Goal: Task Accomplishment & Management: Use online tool/utility

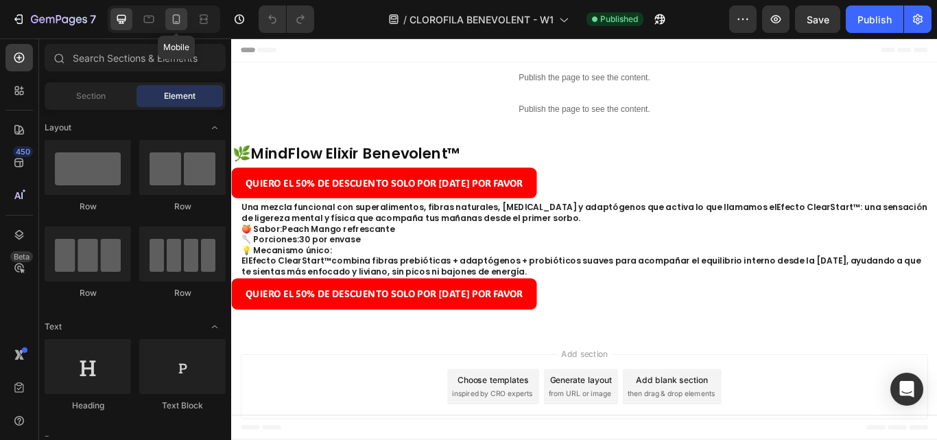
click at [176, 18] on icon at bounding box center [176, 19] width 14 height 14
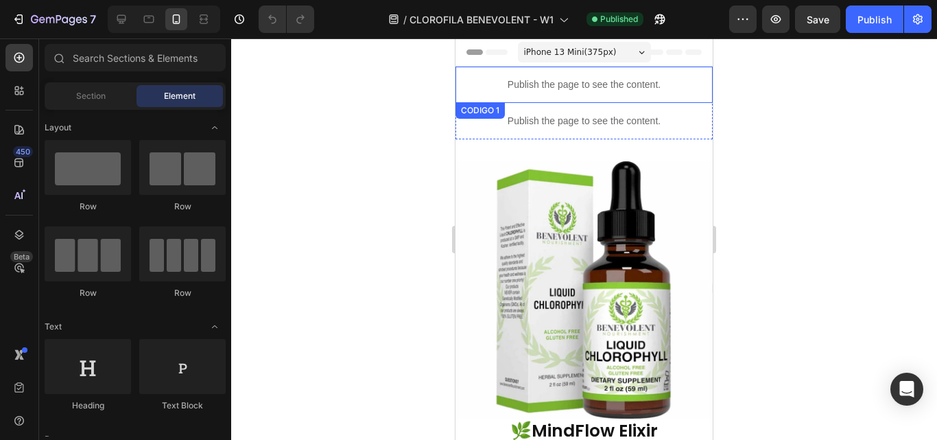
click at [629, 80] on p "Publish the page to see the content." at bounding box center [584, 85] width 257 height 14
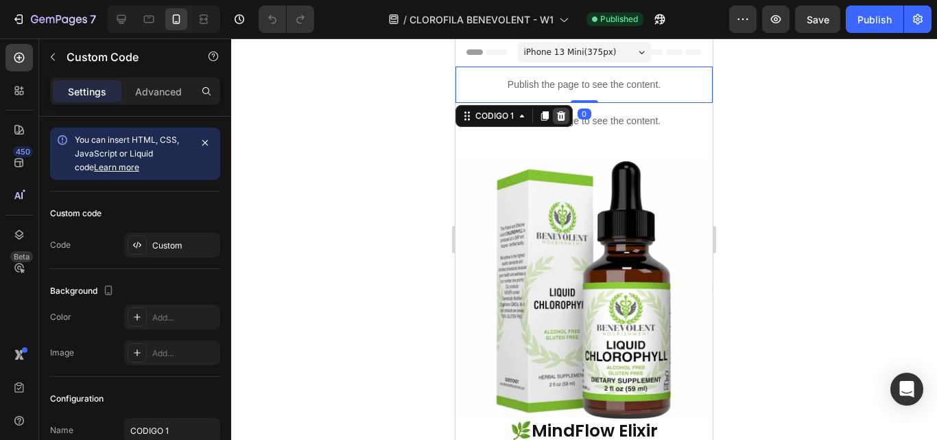
click at [564, 115] on icon at bounding box center [561, 116] width 9 height 10
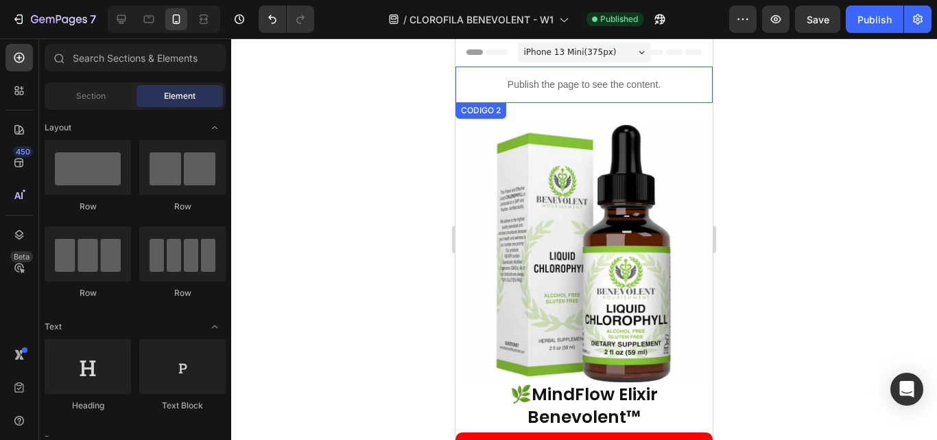
click at [591, 82] on p "Publish the page to see the content." at bounding box center [584, 85] width 257 height 14
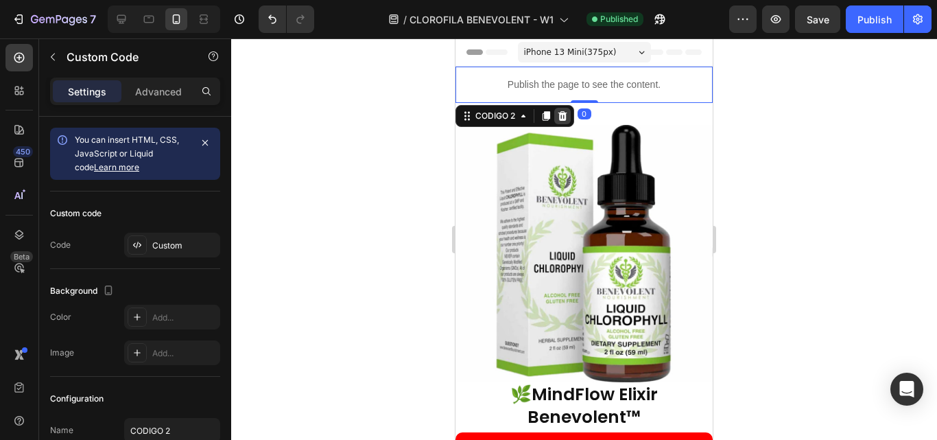
click at [561, 112] on icon at bounding box center [562, 116] width 9 height 10
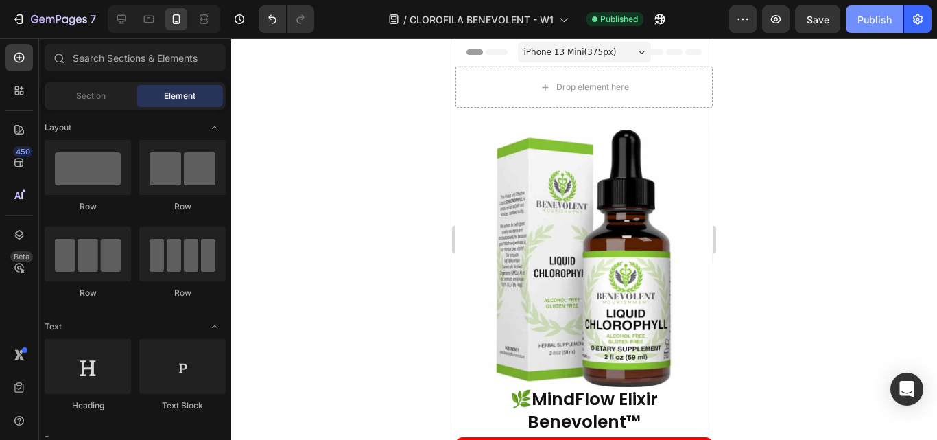
click at [871, 22] on div "Publish" at bounding box center [875, 19] width 34 height 14
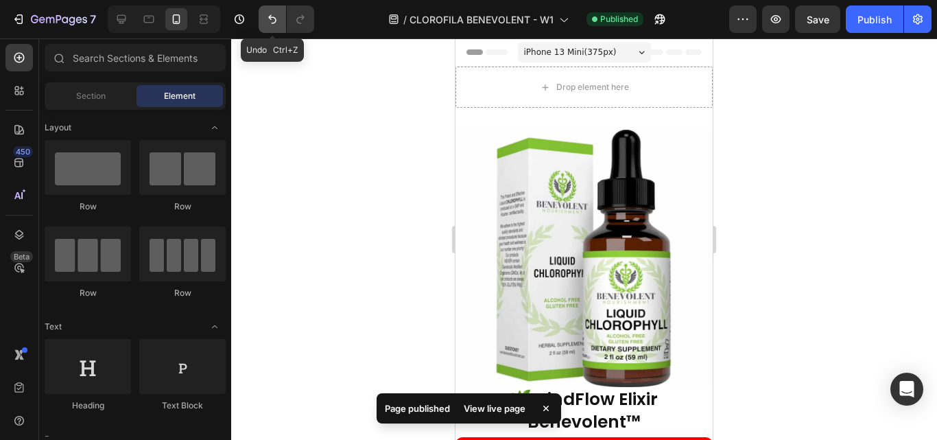
click at [268, 16] on icon "Undo/Redo" at bounding box center [273, 19] width 14 height 14
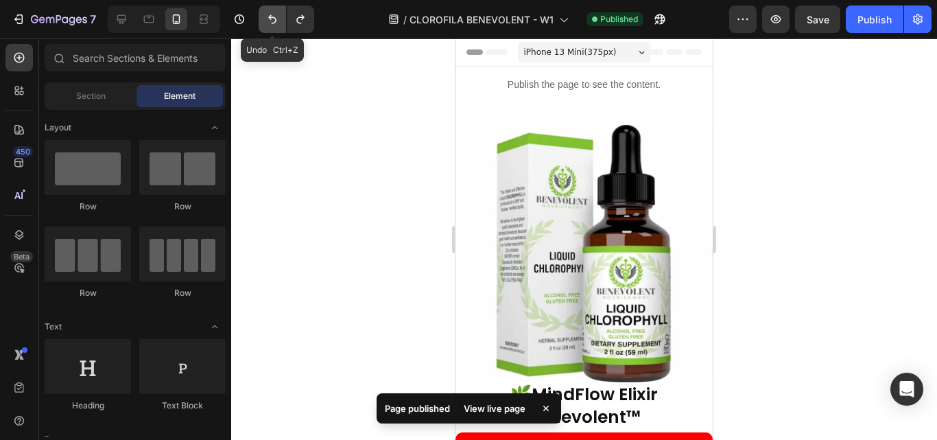
click at [268, 16] on icon "Undo/Redo" at bounding box center [273, 19] width 14 height 14
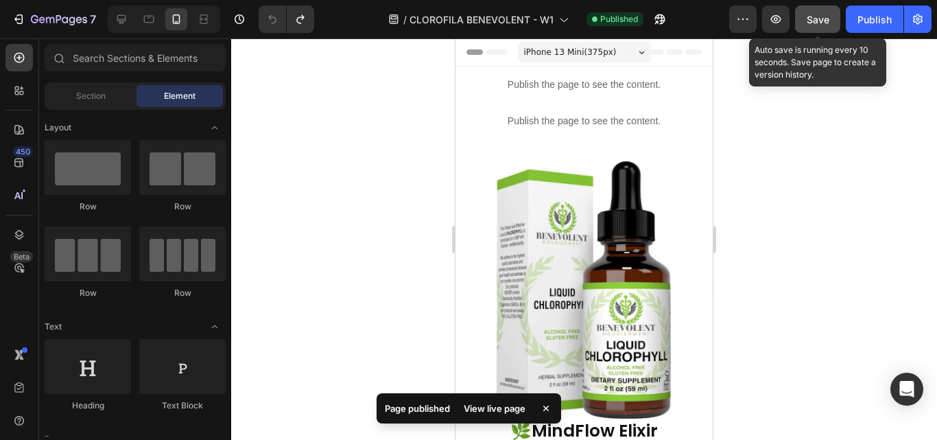
click at [812, 19] on span "Save" at bounding box center [818, 20] width 23 height 12
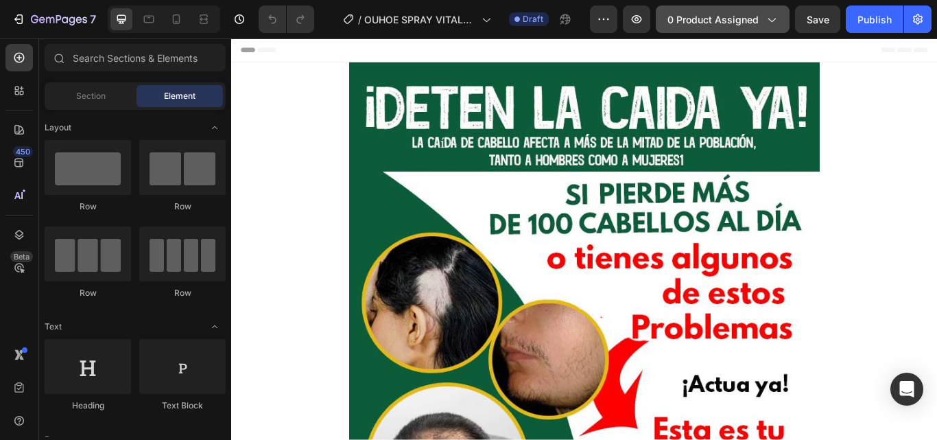
click at [762, 19] on div "0 product assigned" at bounding box center [723, 19] width 110 height 14
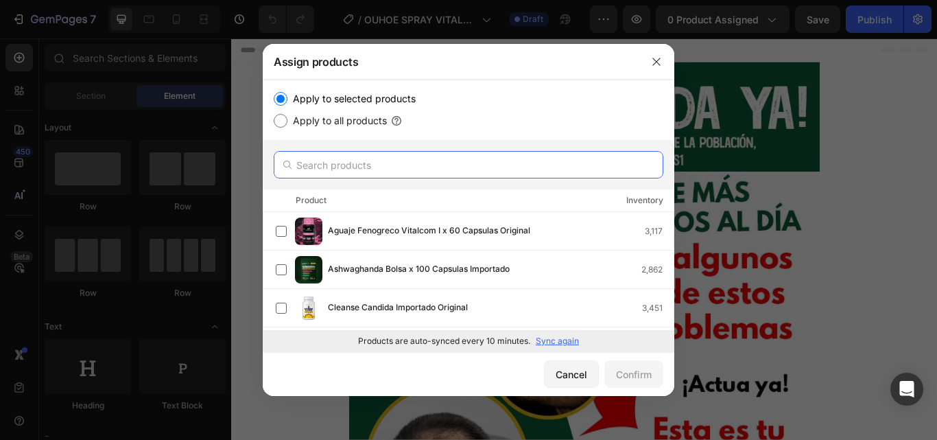
click at [427, 165] on input "text" at bounding box center [469, 164] width 390 height 27
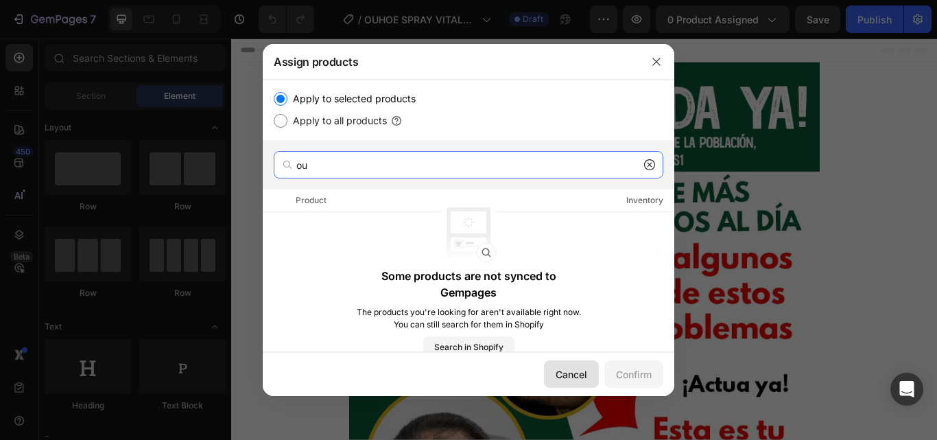
type input "ou"
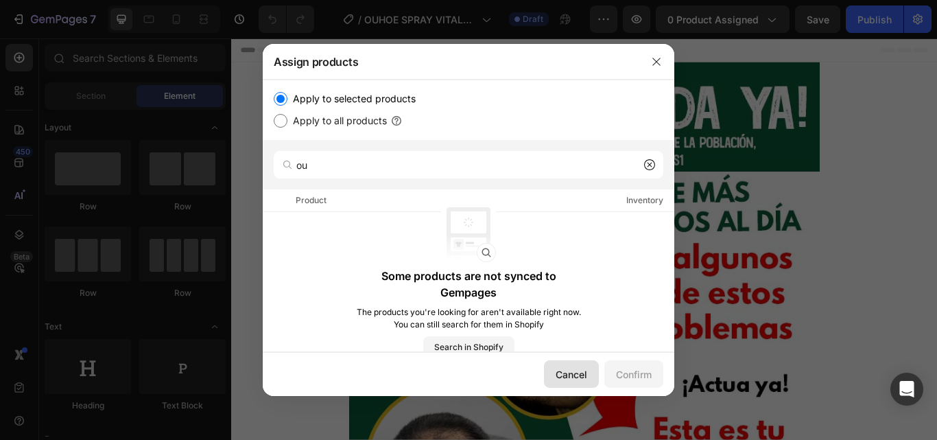
click at [559, 369] on div "Cancel" at bounding box center [572, 374] width 32 height 14
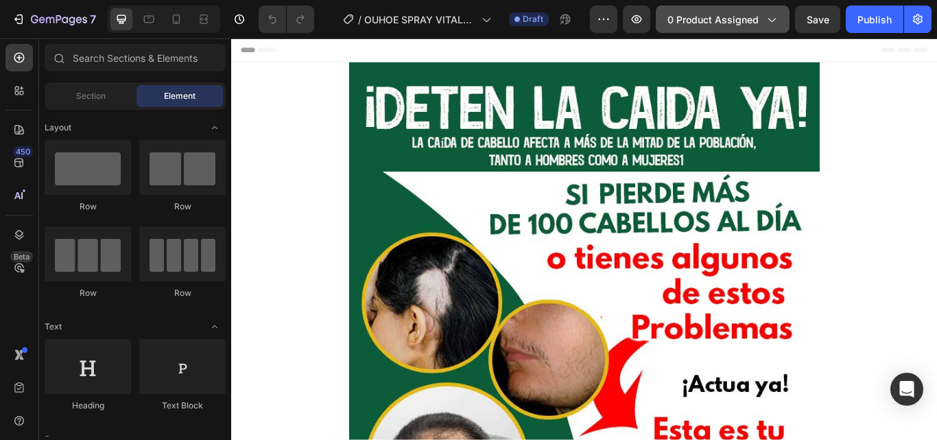
click at [707, 21] on span "0 product assigned" at bounding box center [713, 19] width 91 height 14
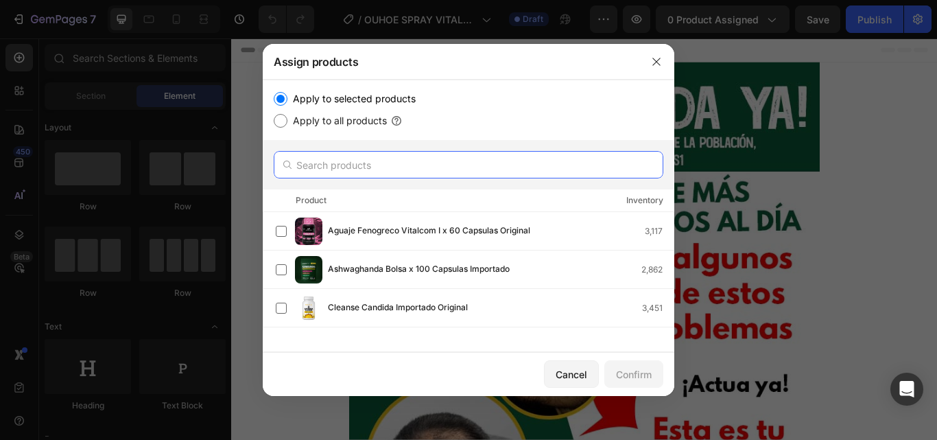
click at [399, 172] on input "text" at bounding box center [469, 164] width 390 height 27
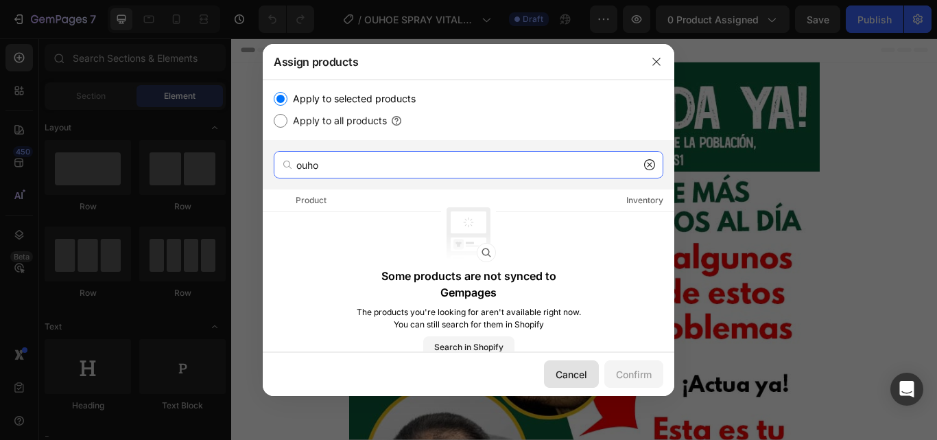
type input "ouho"
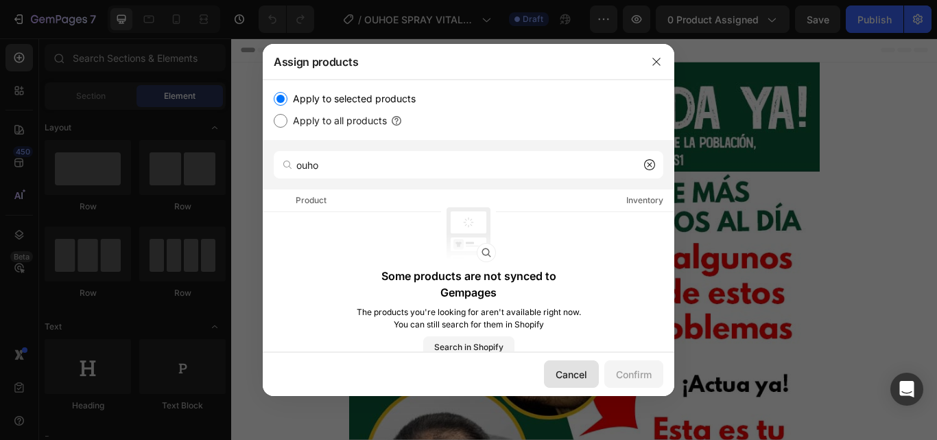
click at [564, 376] on div "Cancel" at bounding box center [572, 374] width 32 height 14
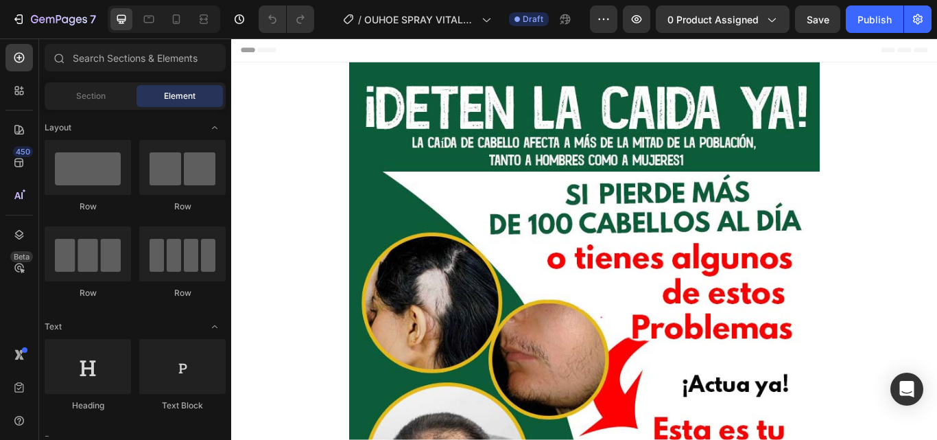
click at [672, 19] on span "0 product assigned" at bounding box center [713, 19] width 91 height 14
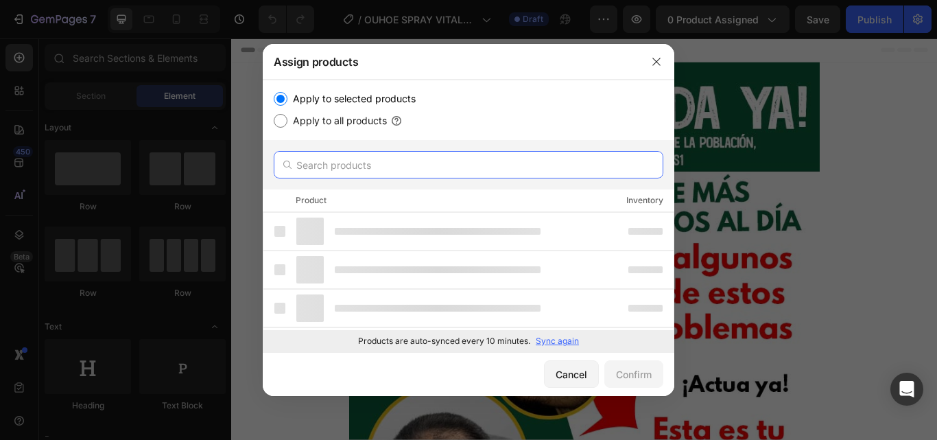
click at [430, 169] on input "text" at bounding box center [469, 164] width 390 height 27
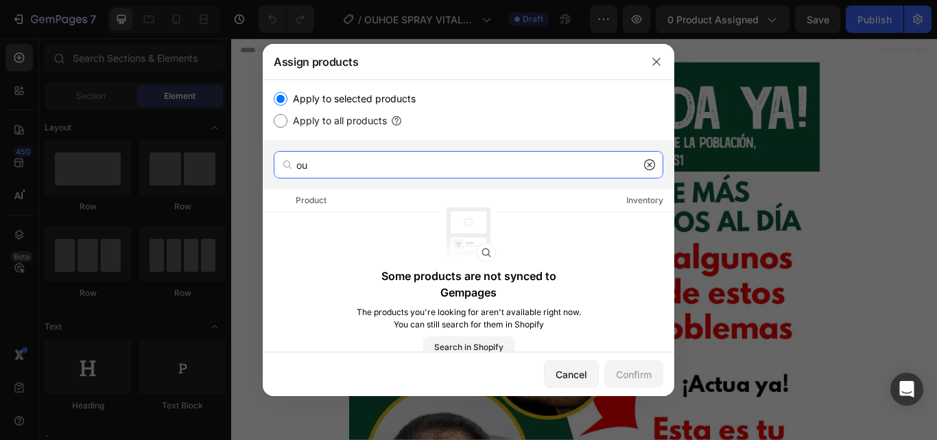
type input "ou"
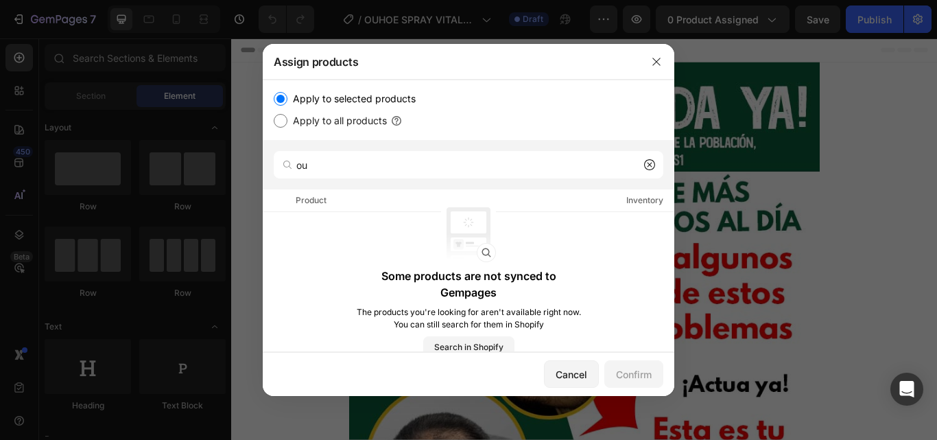
click at [537, 114] on div "Apply to all products" at bounding box center [469, 121] width 390 height 16
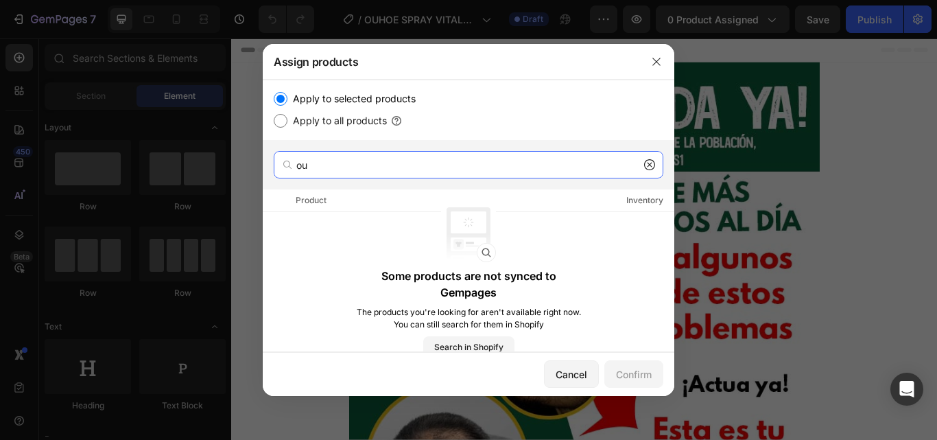
click at [645, 171] on input "ou" at bounding box center [469, 164] width 390 height 27
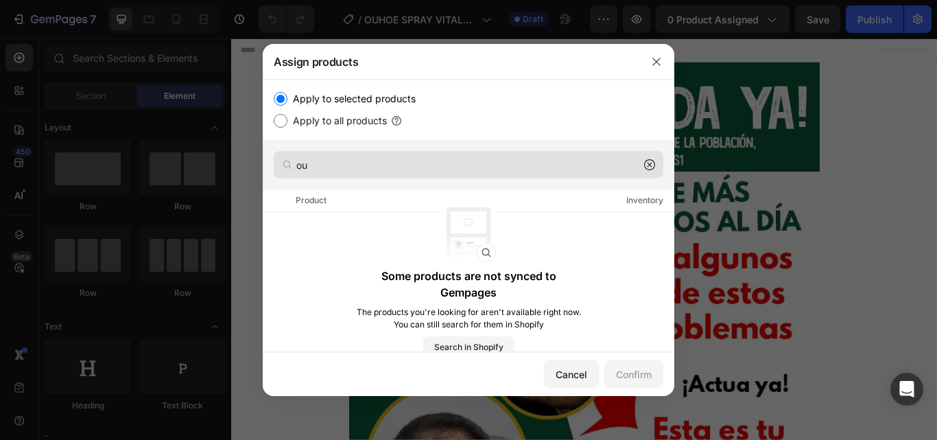
click at [649, 161] on icon at bounding box center [649, 164] width 11 height 11
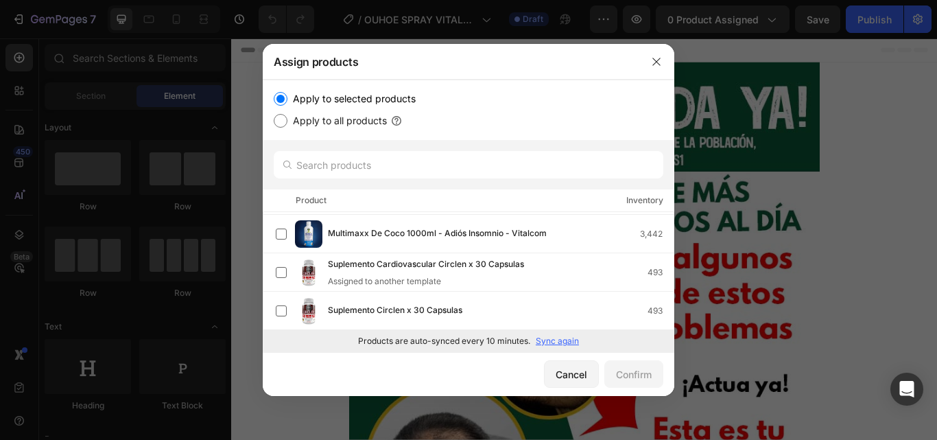
scroll to position [458, 0]
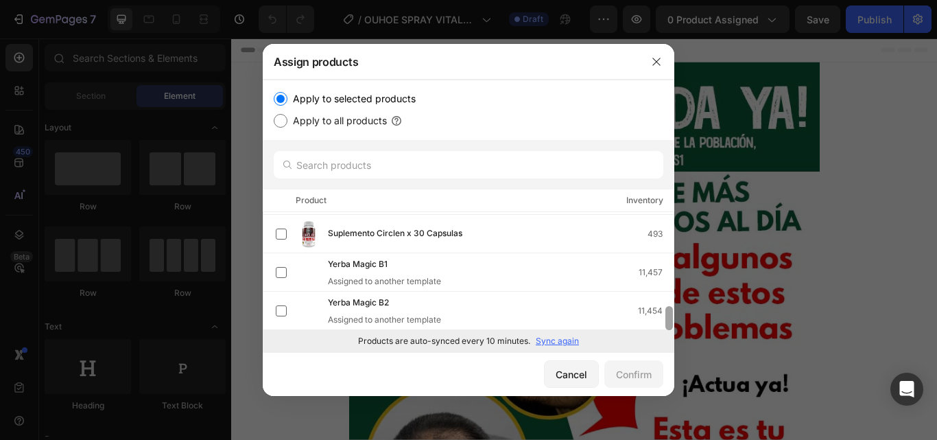
drag, startPoint x: 668, startPoint y: 225, endPoint x: 645, endPoint y: 415, distance: 191.5
click at [645, 415] on div "Assign products Apply to selected products Apply to all products Product Invent…" at bounding box center [468, 220] width 937 height 440
drag, startPoint x: 668, startPoint y: 317, endPoint x: 663, endPoint y: 336, distance: 19.1
click at [663, 336] on div "Apply to selected products Apply to all products Product Inventory Aguaje Fenog…" at bounding box center [469, 216] width 412 height 272
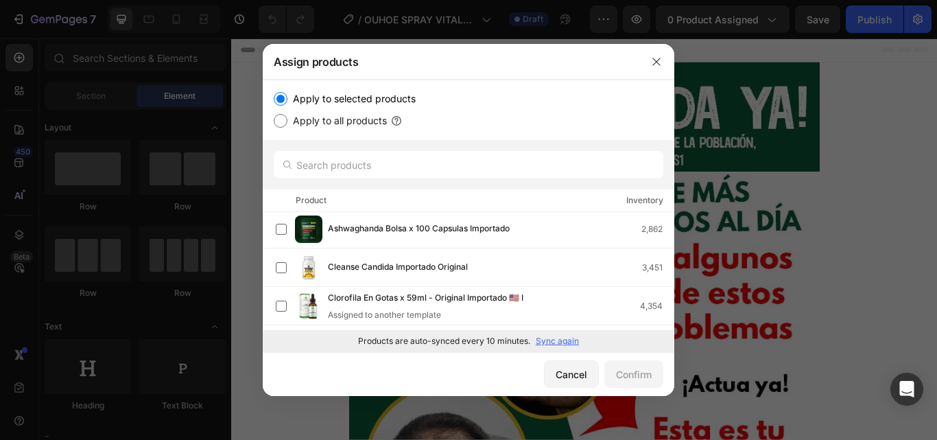
scroll to position [0, 0]
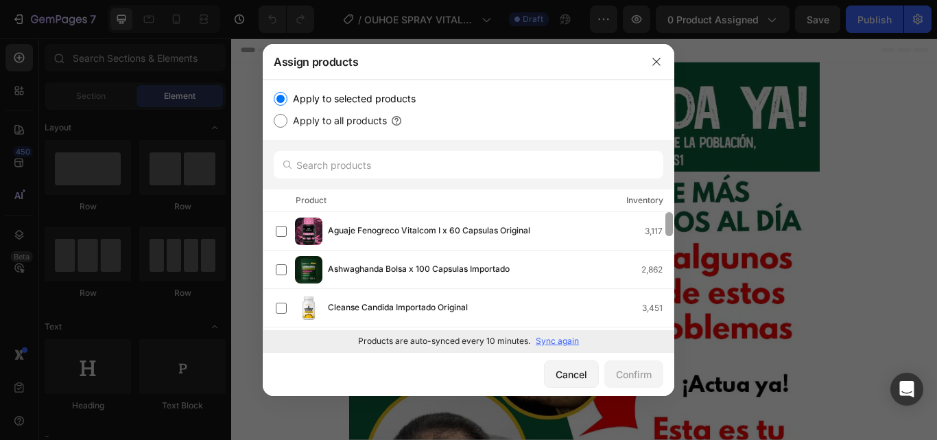
drag, startPoint x: 671, startPoint y: 320, endPoint x: 674, endPoint y: 178, distance: 142.1
click at [674, 178] on div "Assign products Apply to selected products Apply to all products Product Invent…" at bounding box center [468, 220] width 937 height 440
click at [656, 63] on icon "button" at bounding box center [656, 61] width 11 height 11
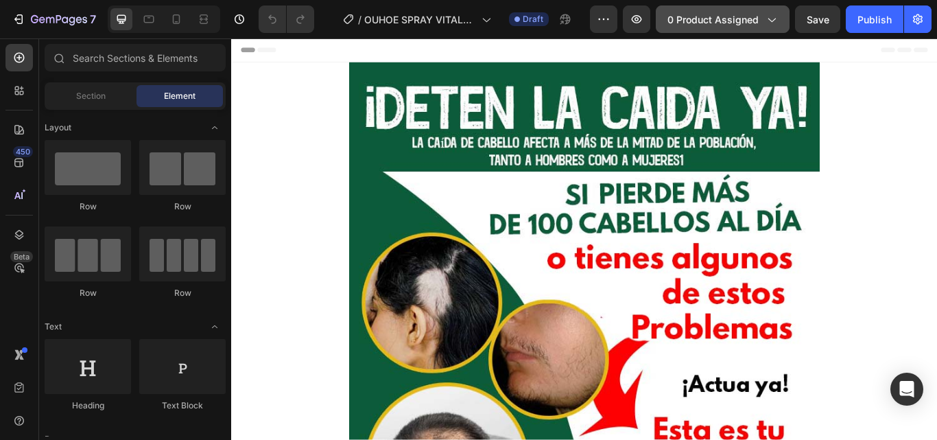
click at [698, 15] on span "0 product assigned" at bounding box center [713, 19] width 91 height 14
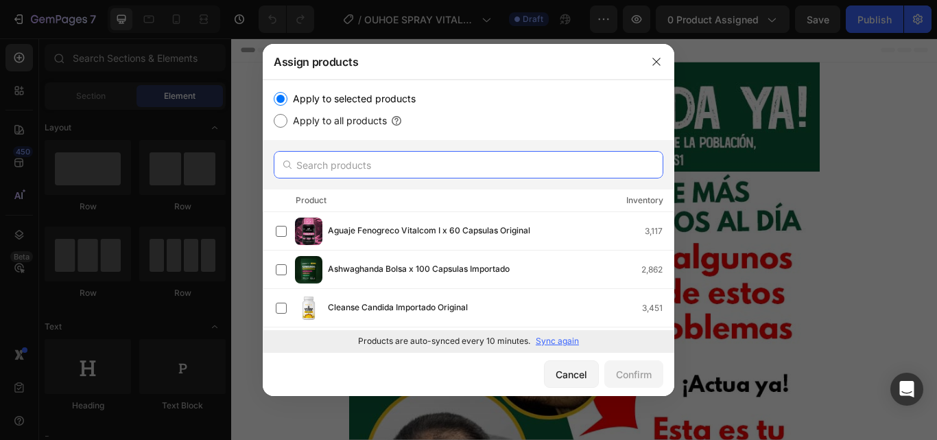
click at [427, 169] on input "text" at bounding box center [469, 164] width 390 height 27
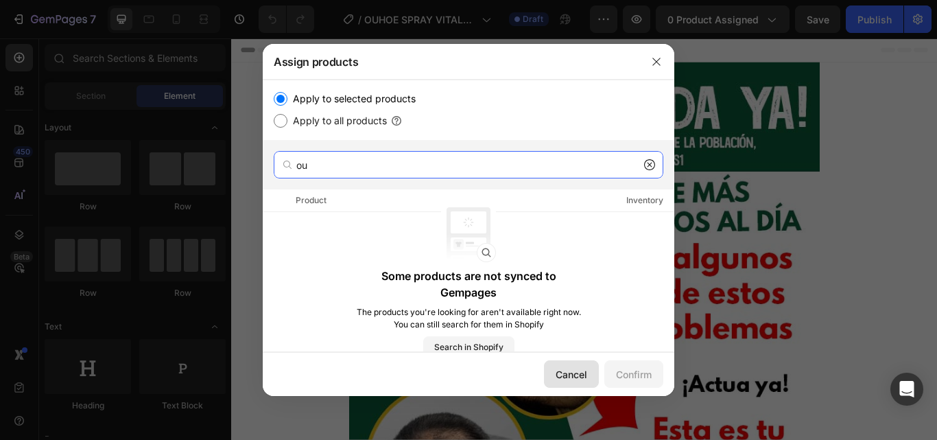
type input "ou"
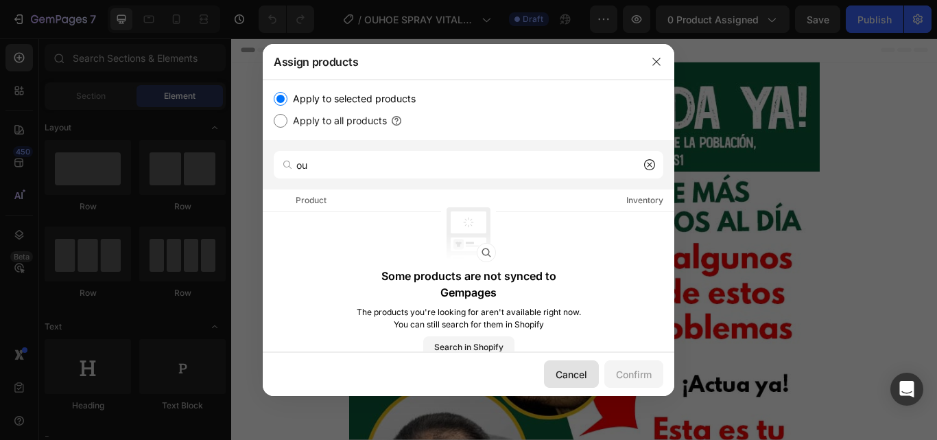
click at [556, 379] on button "Cancel" at bounding box center [571, 373] width 55 height 27
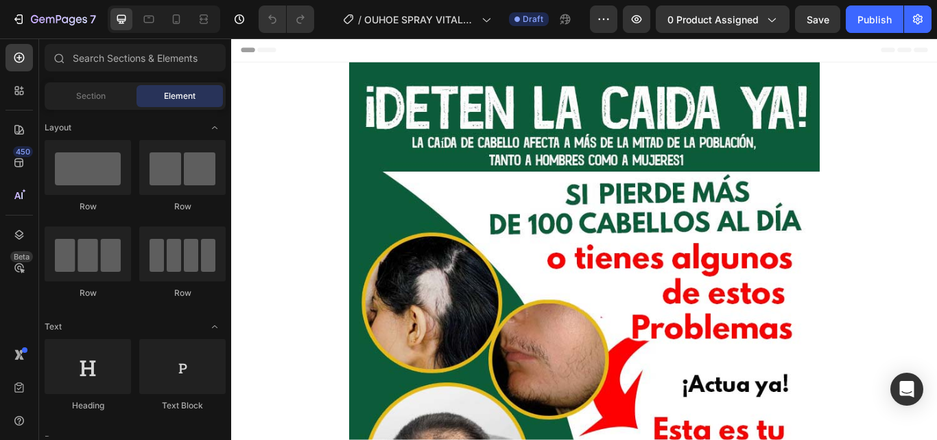
click at [734, 22] on span "0 product assigned" at bounding box center [713, 19] width 91 height 14
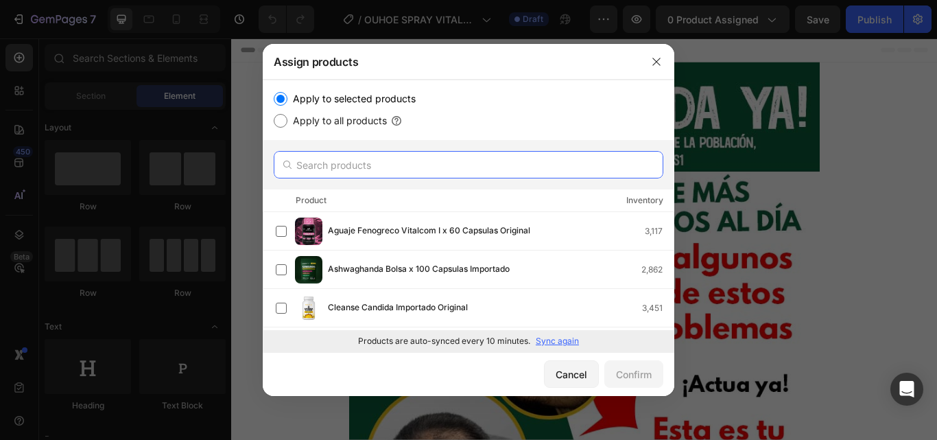
click at [436, 167] on input "text" at bounding box center [469, 164] width 390 height 27
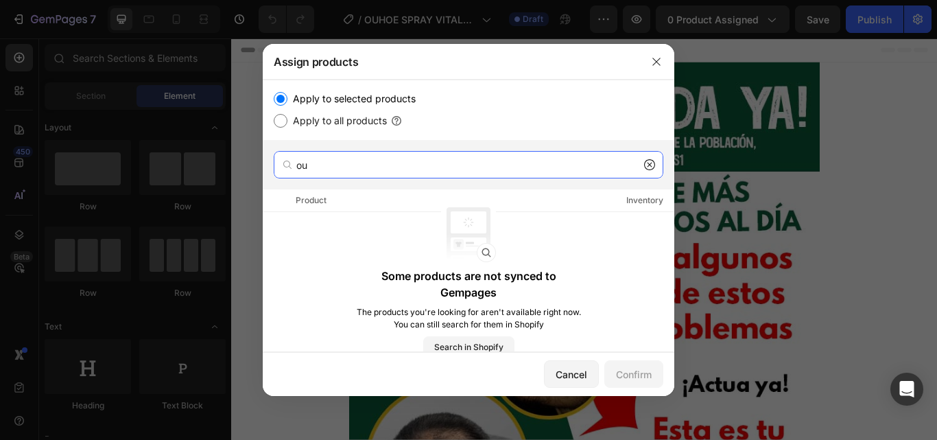
type input "ou"
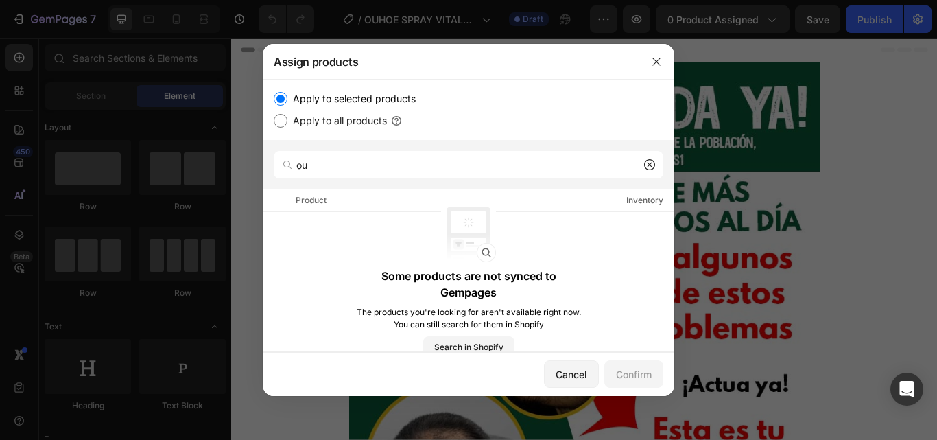
click at [648, 163] on icon at bounding box center [649, 164] width 11 height 11
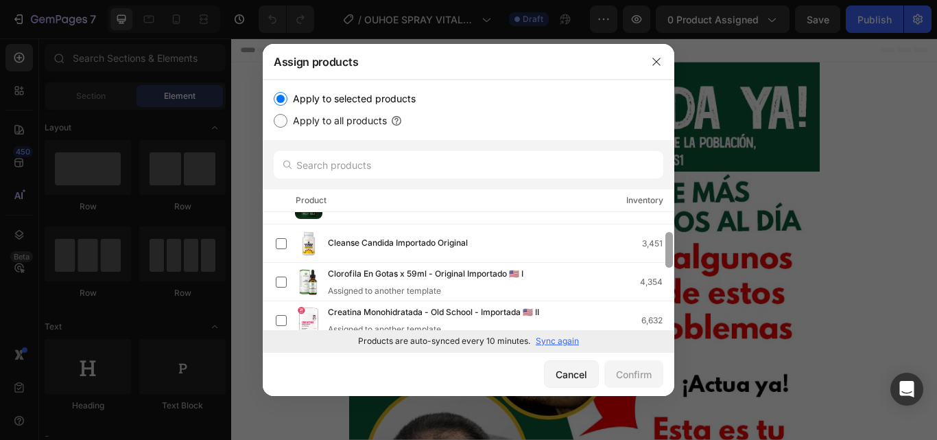
scroll to position [84, 0]
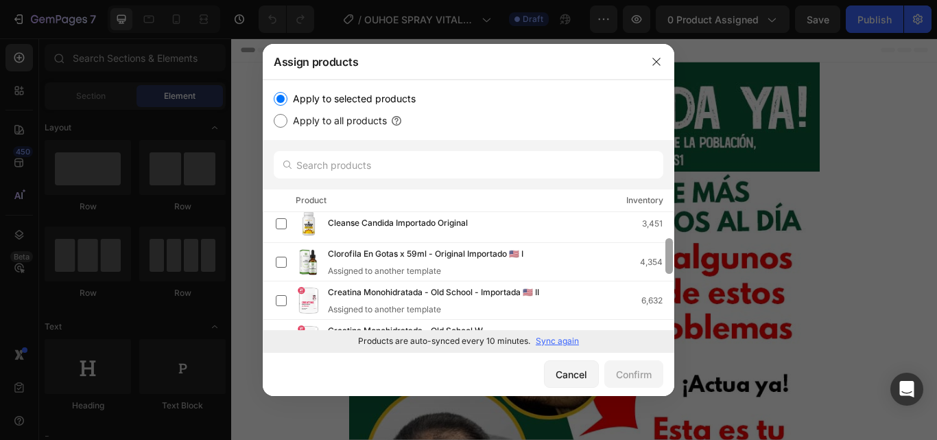
drag, startPoint x: 670, startPoint y: 215, endPoint x: 673, endPoint y: 242, distance: 26.3
click at [673, 242] on div at bounding box center [669, 271] width 10 height 118
click at [553, 342] on p "Sync again" at bounding box center [557, 341] width 43 height 12
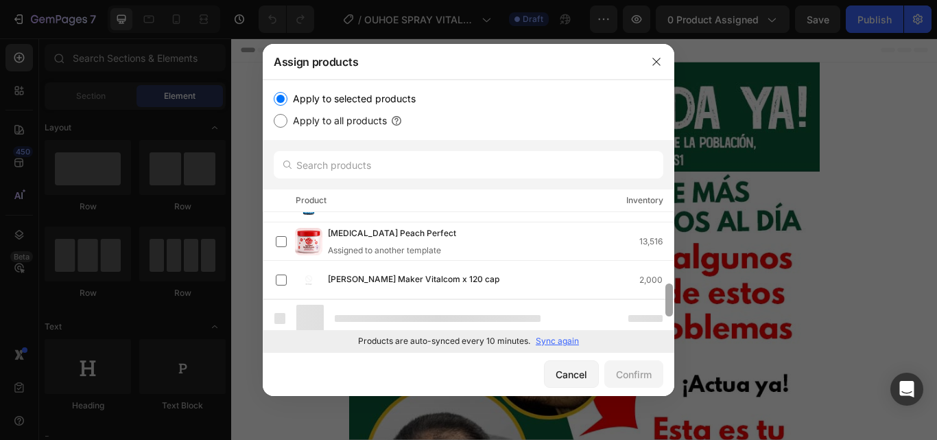
scroll to position [305, 0]
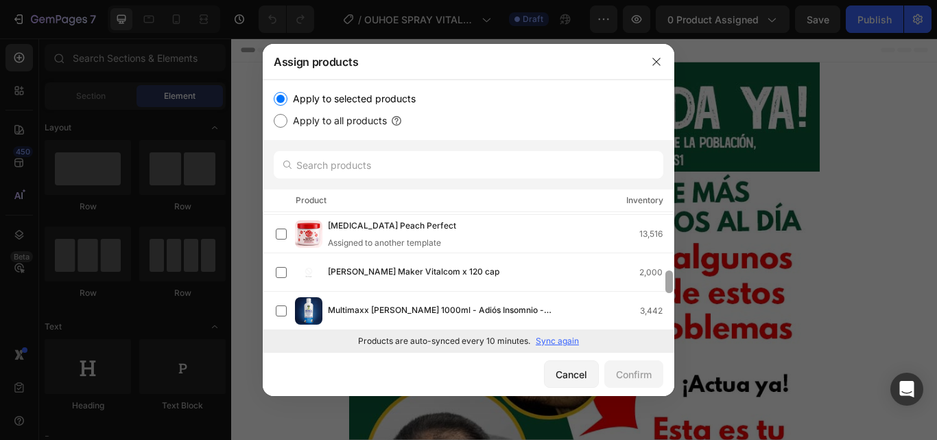
drag, startPoint x: 670, startPoint y: 227, endPoint x: 658, endPoint y: 342, distance: 115.9
click at [658, 342] on div "Apply to selected products Apply to all products Product Inventory Aguaje Fenog…" at bounding box center [469, 216] width 412 height 272
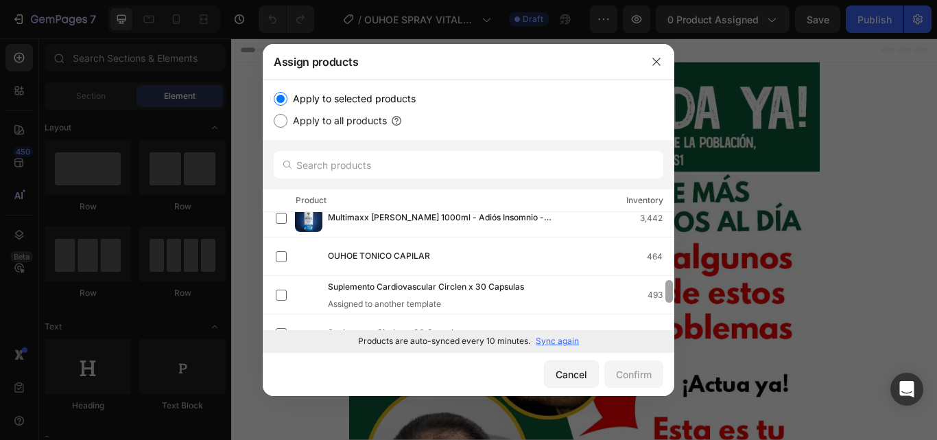
scroll to position [405, 0]
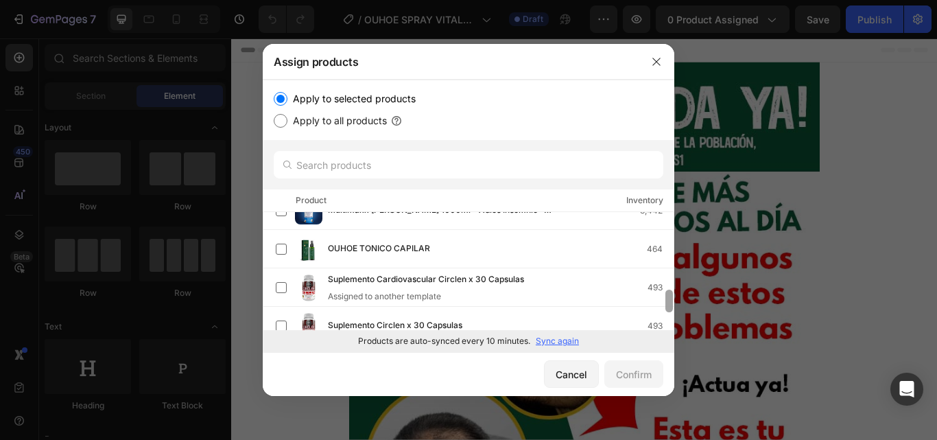
drag, startPoint x: 671, startPoint y: 274, endPoint x: 667, endPoint y: 294, distance: 19.6
click at [667, 294] on div at bounding box center [670, 301] width 8 height 23
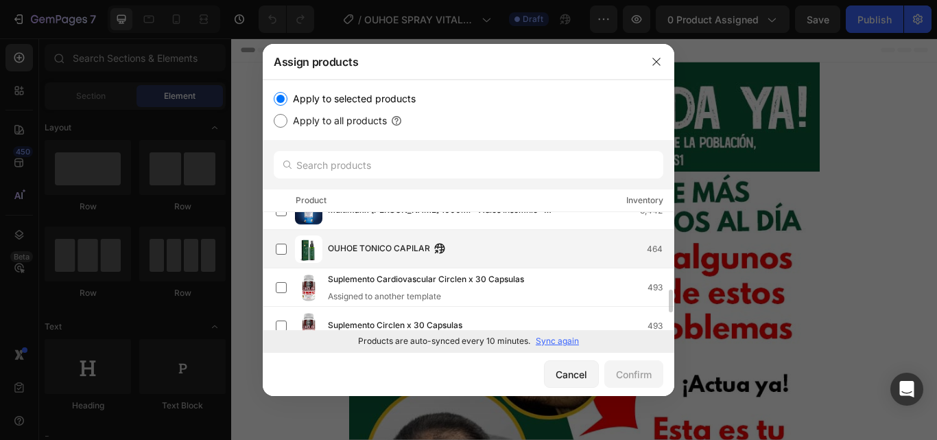
click at [554, 249] on div "OUHOE TONICO CAPILAR 464" at bounding box center [501, 249] width 346 height 15
click at [640, 379] on div "Confirm" at bounding box center [634, 374] width 36 height 14
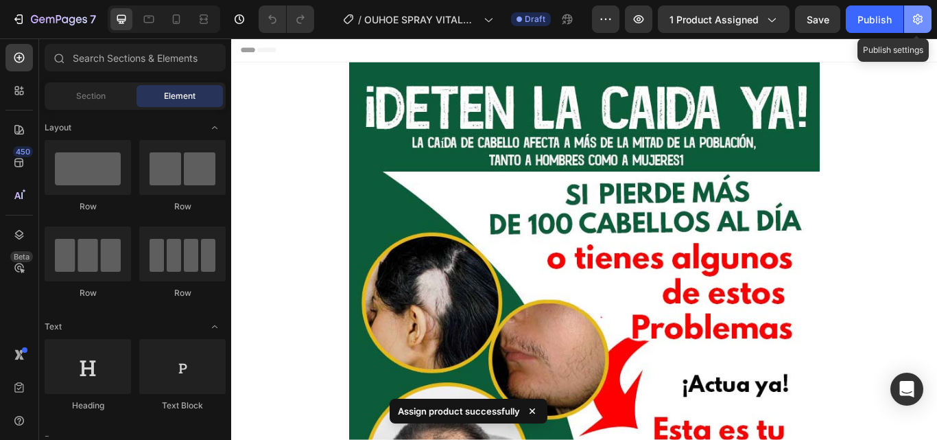
click at [920, 18] on icon "button" at bounding box center [918, 19] width 14 height 14
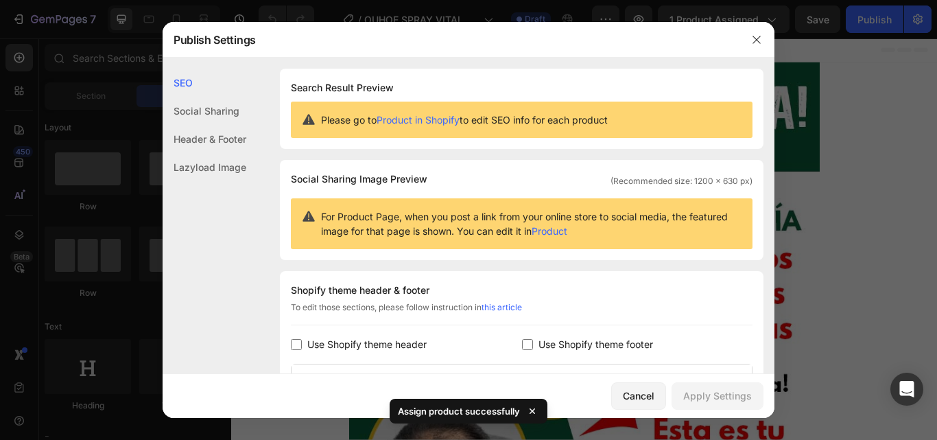
click at [569, 337] on span "Use Shopify theme footer" at bounding box center [596, 344] width 115 height 16
checkbox input "true"
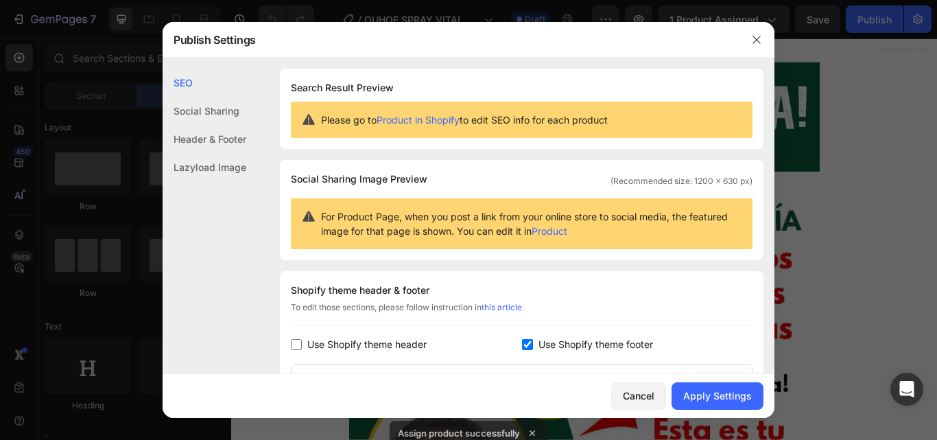
click at [359, 345] on span "Use Shopify theme header" at bounding box center [366, 344] width 119 height 16
checkbox input "true"
click at [714, 396] on div "Apply Settings" at bounding box center [717, 395] width 69 height 14
click at [599, 340] on span "Use Shopify theme footer" at bounding box center [596, 344] width 115 height 16
checkbox input "false"
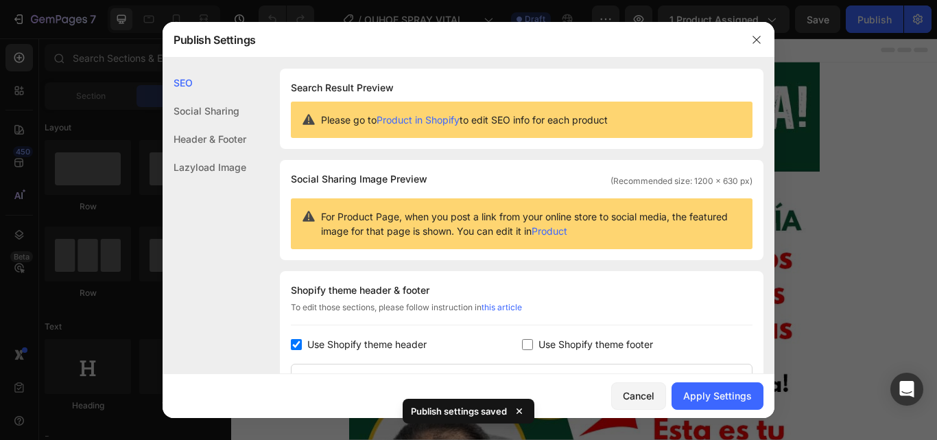
click at [356, 340] on span "Use Shopify theme header" at bounding box center [366, 344] width 119 height 16
checkbox input "false"
click at [704, 392] on div "Apply Settings" at bounding box center [717, 395] width 69 height 14
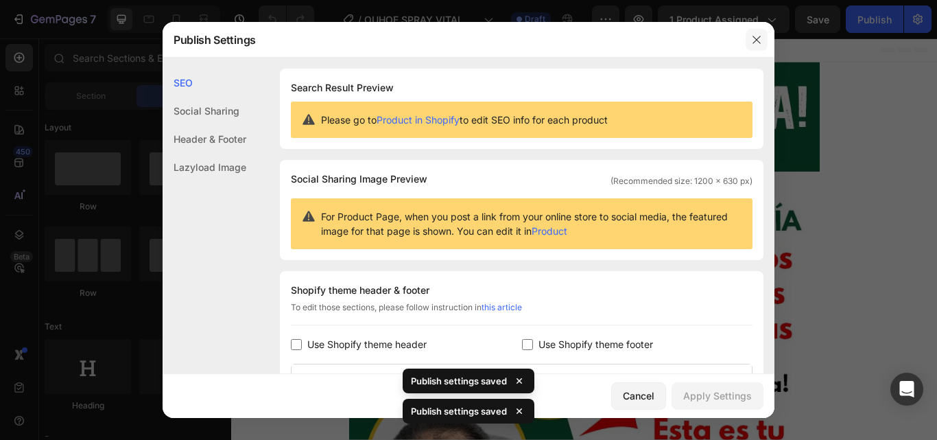
click at [757, 43] on icon "button" at bounding box center [756, 39] width 11 height 11
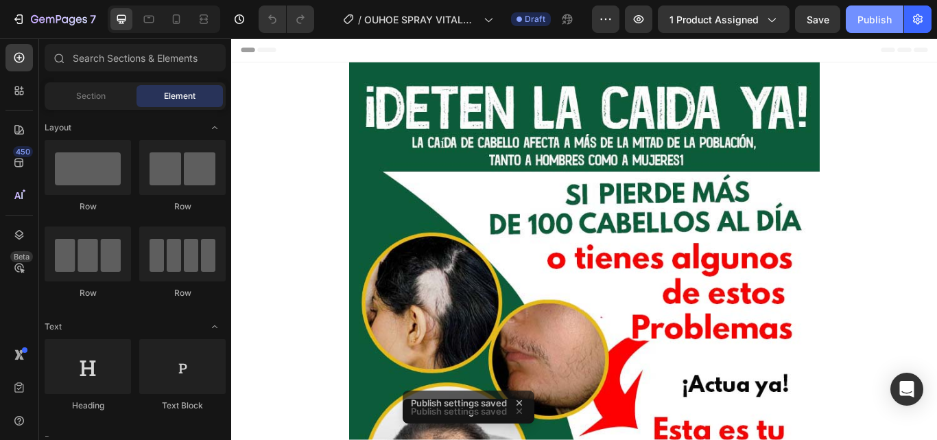
click at [866, 16] on div "Publish" at bounding box center [875, 19] width 34 height 14
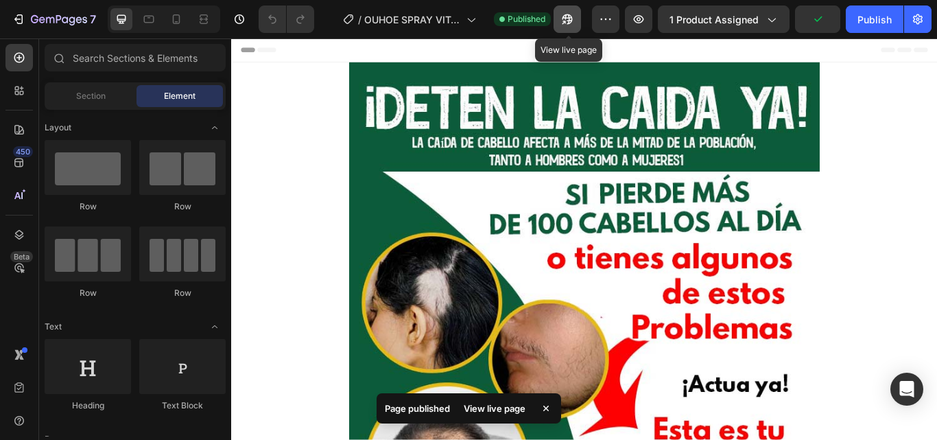
click at [574, 21] on icon "button" at bounding box center [568, 19] width 14 height 14
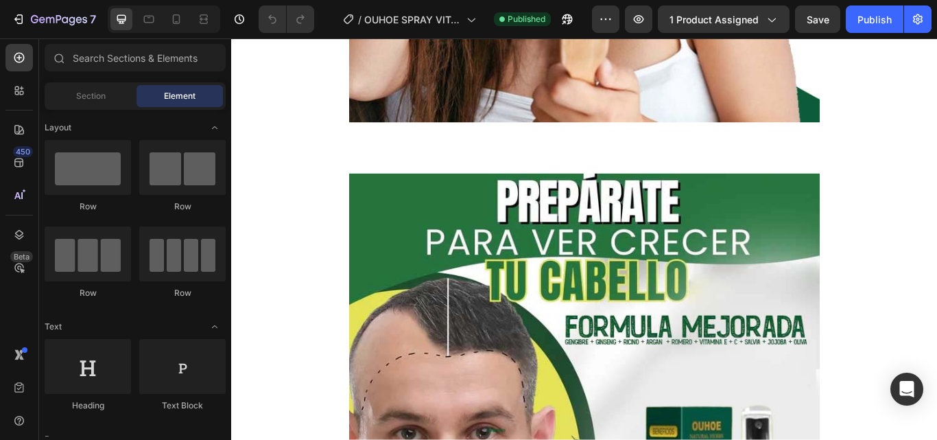
scroll to position [2681, 0]
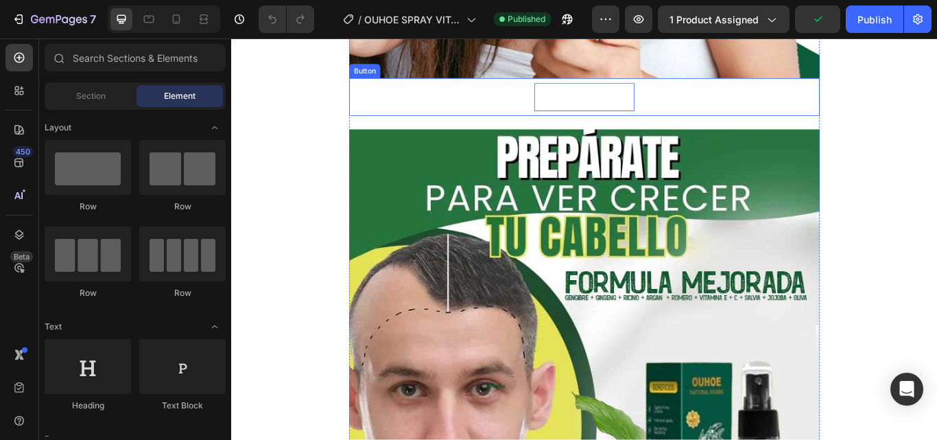
click at [692, 104] on p "PÍDELO AQUÍ" at bounding box center [643, 108] width 117 height 34
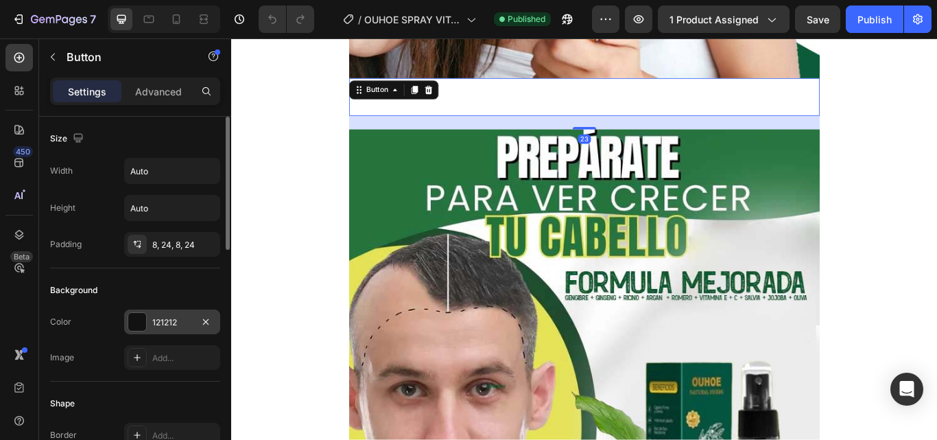
click at [143, 318] on div at bounding box center [137, 322] width 18 height 18
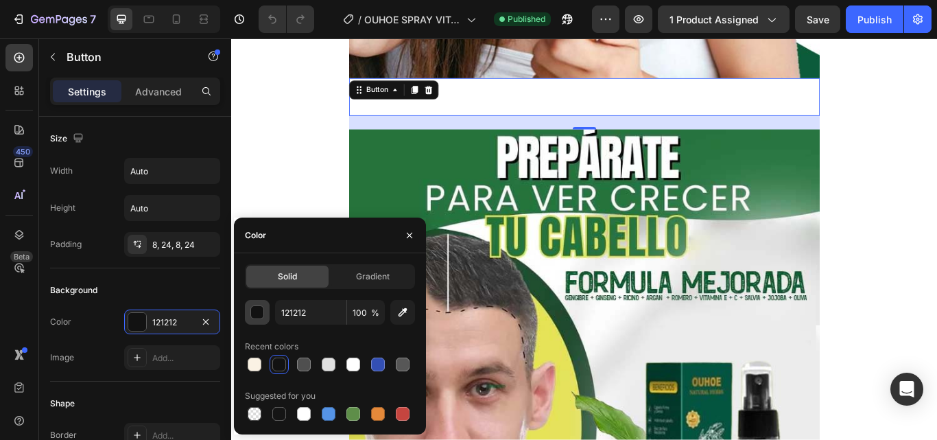
click at [258, 315] on div "button" at bounding box center [258, 313] width 14 height 14
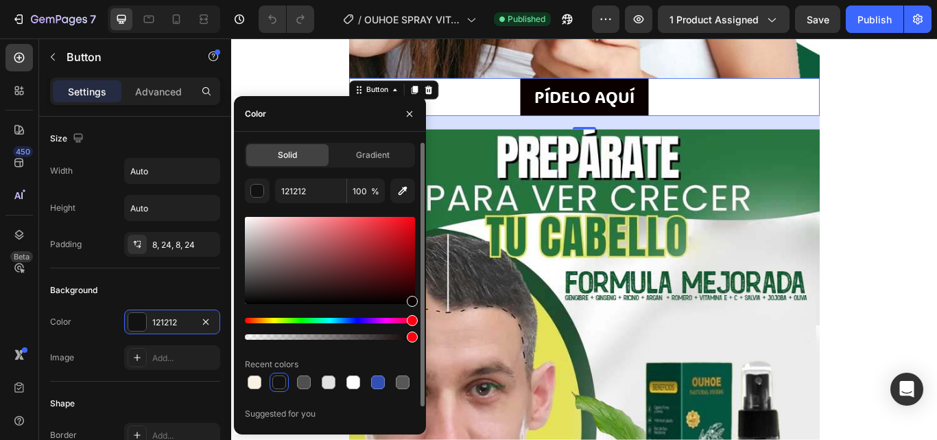
click at [414, 318] on div "Hue" at bounding box center [330, 320] width 170 height 5
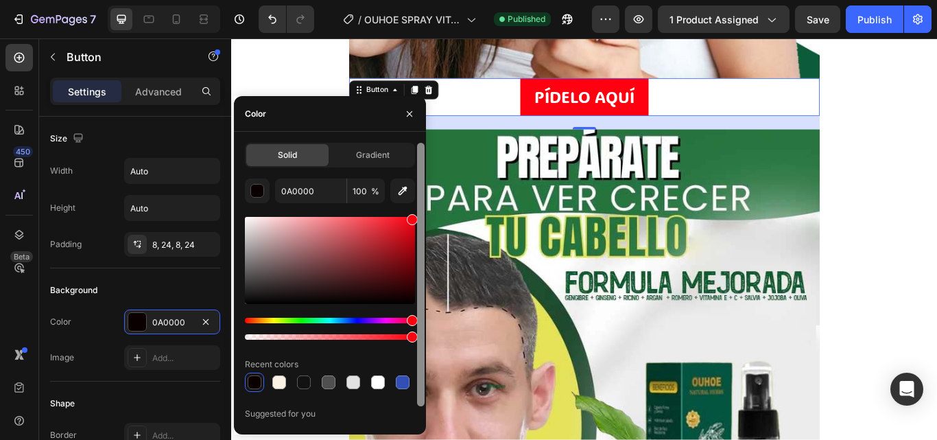
drag, startPoint x: 410, startPoint y: 221, endPoint x: 416, endPoint y: 211, distance: 11.8
click at [416, 211] on div "Solid Gradient 0A0000 100 % Recent colors Suggested for you" at bounding box center [330, 283] width 192 height 281
type input "FF0010"
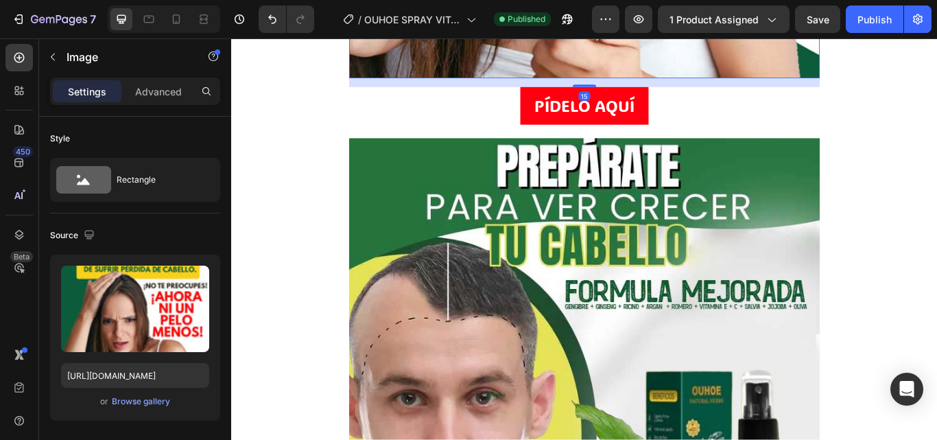
drag, startPoint x: 643, startPoint y: 84, endPoint x: 642, endPoint y: 95, distance: 10.3
click at [642, 95] on div at bounding box center [642, 94] width 27 height 3
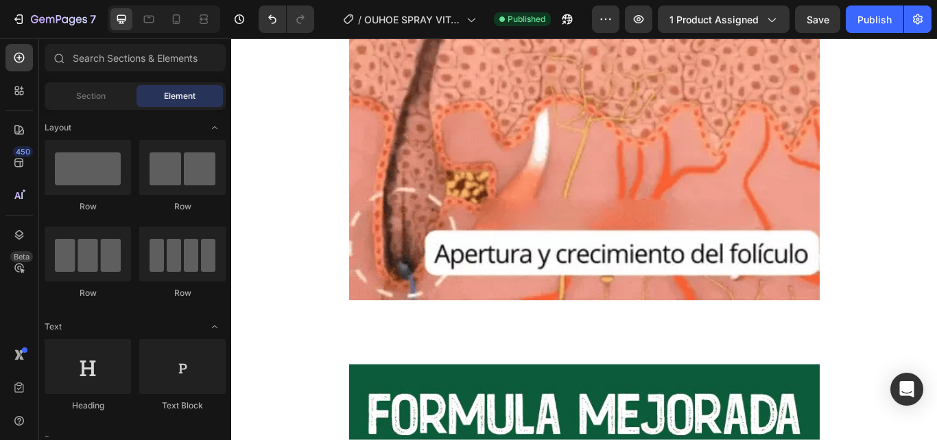
scroll to position [3971, 0]
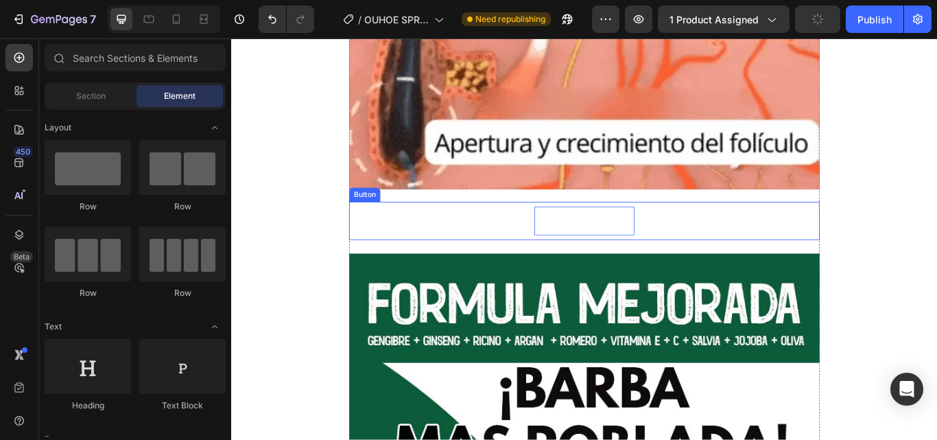
click at [679, 239] on p "PÍDELO AQUÍ" at bounding box center [643, 252] width 117 height 34
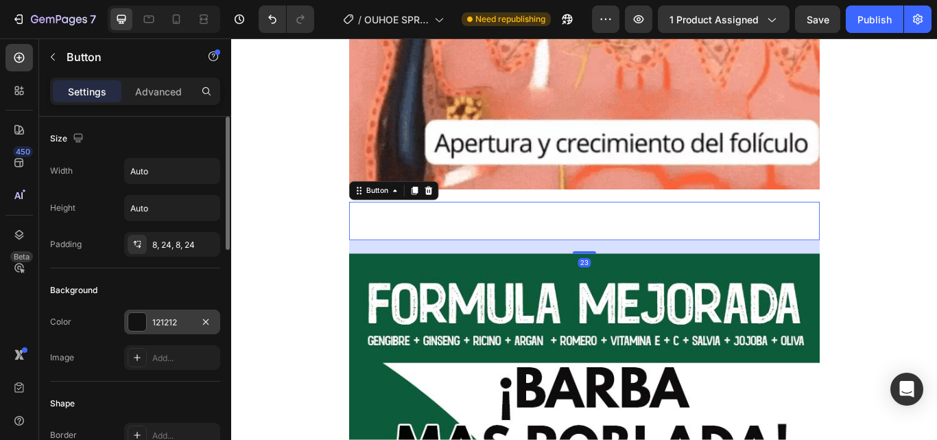
click at [139, 324] on div at bounding box center [137, 322] width 18 height 18
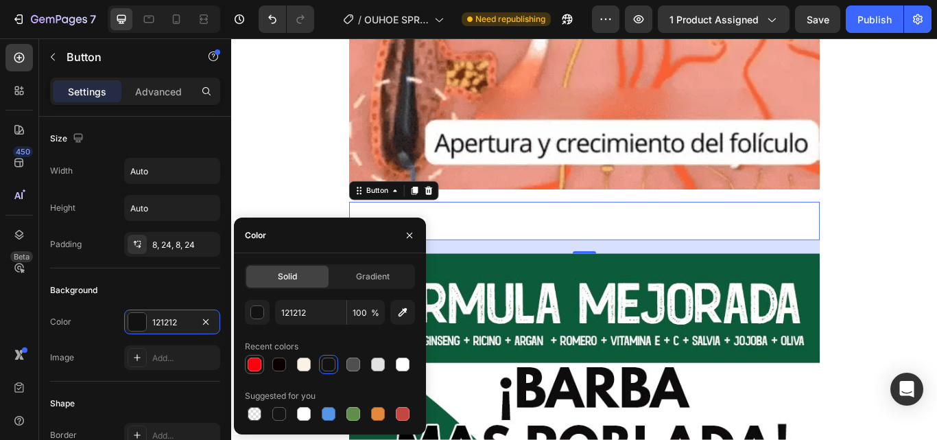
click at [249, 363] on div at bounding box center [255, 364] width 14 height 14
type input "FF0010"
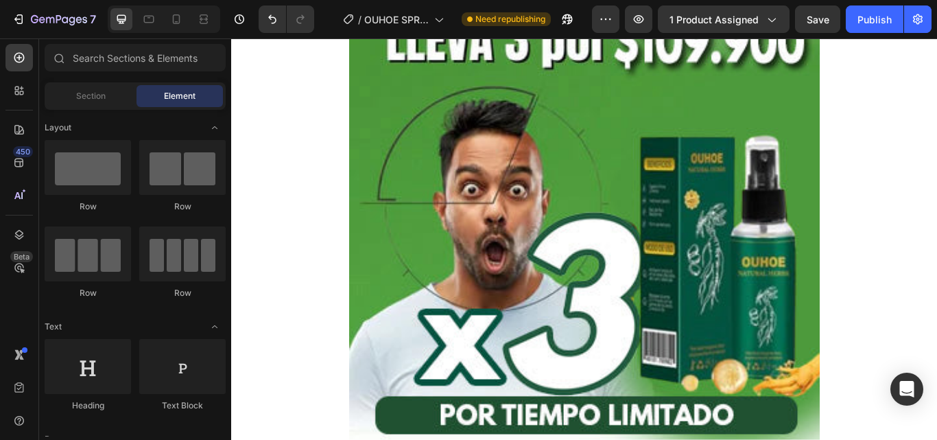
scroll to position [5879, 0]
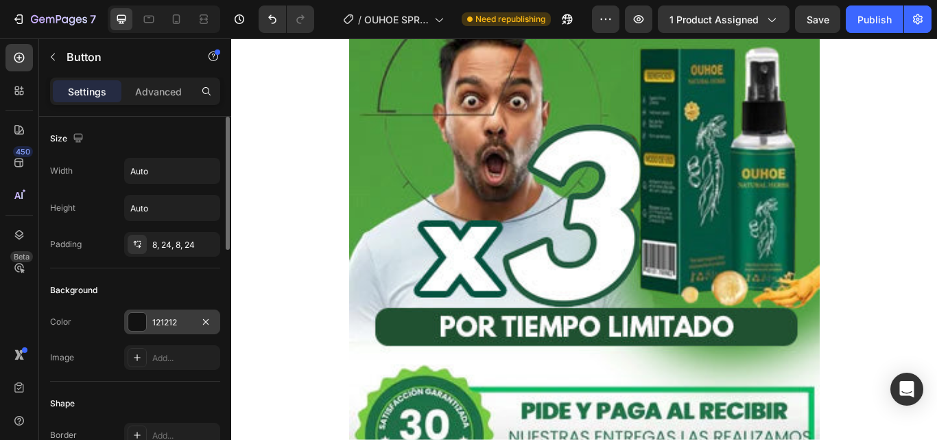
click at [148, 327] on div "121212" at bounding box center [172, 321] width 96 height 25
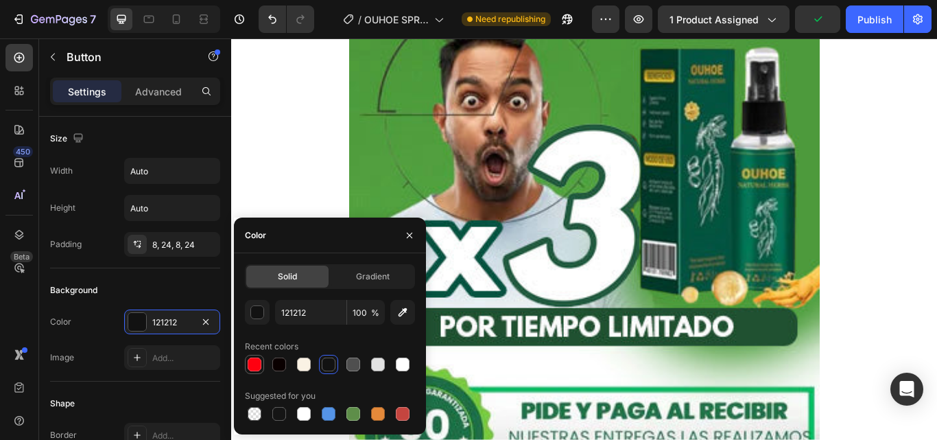
click at [256, 369] on div at bounding box center [255, 364] width 14 height 14
type input "FF0010"
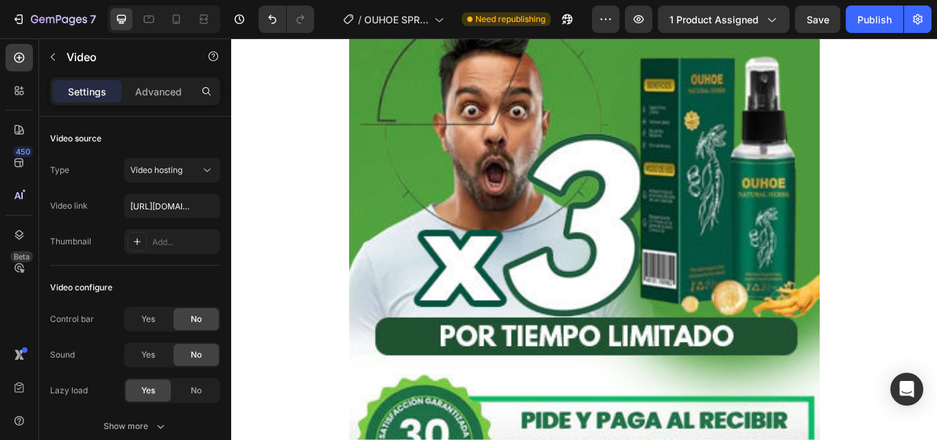
drag, startPoint x: 644, startPoint y: 155, endPoint x: 665, endPoint y: 162, distance: 22.3
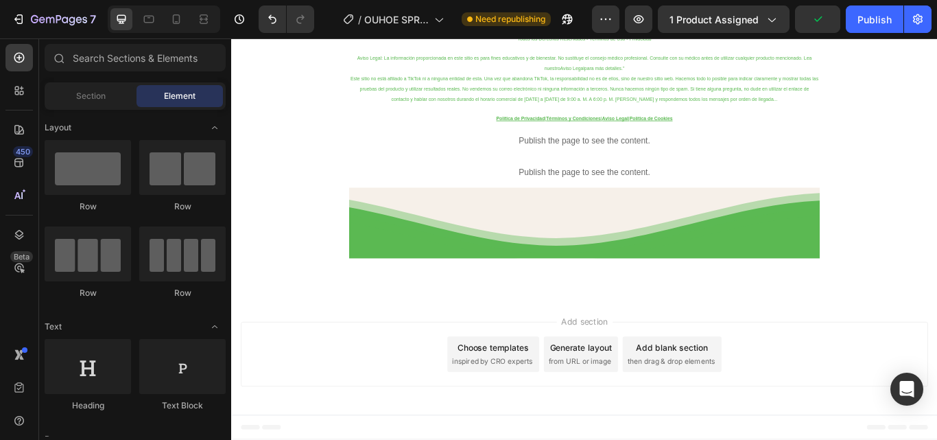
scroll to position [7996, 0]
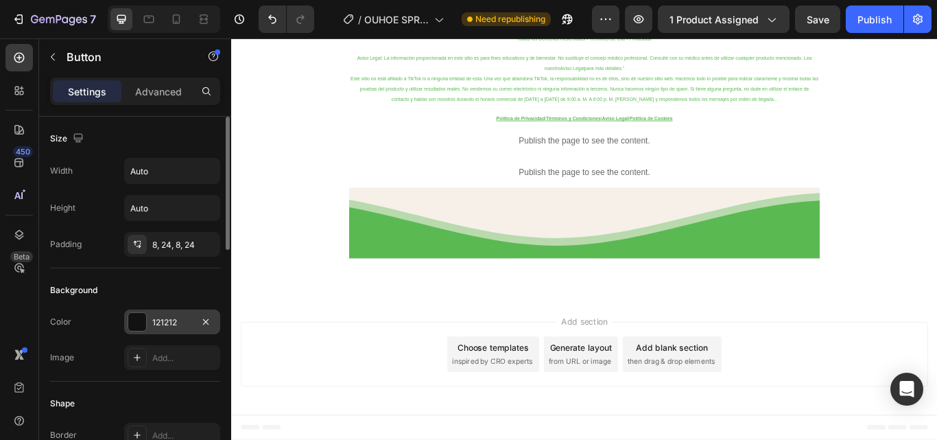
click at [139, 322] on div at bounding box center [137, 322] width 18 height 18
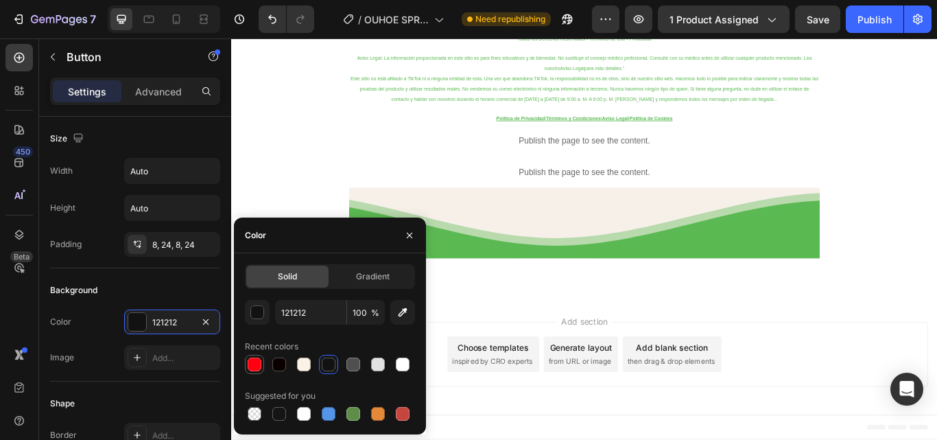
click at [256, 362] on div at bounding box center [255, 364] width 14 height 14
type input "FF0010"
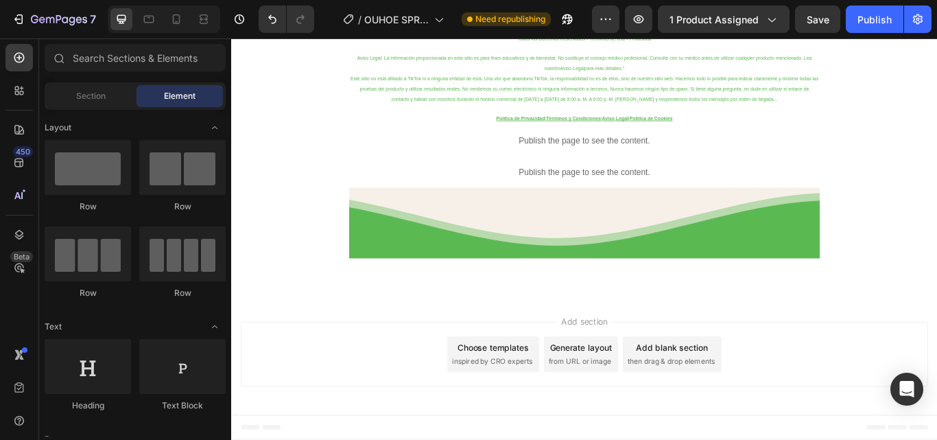
scroll to position [10268, 0]
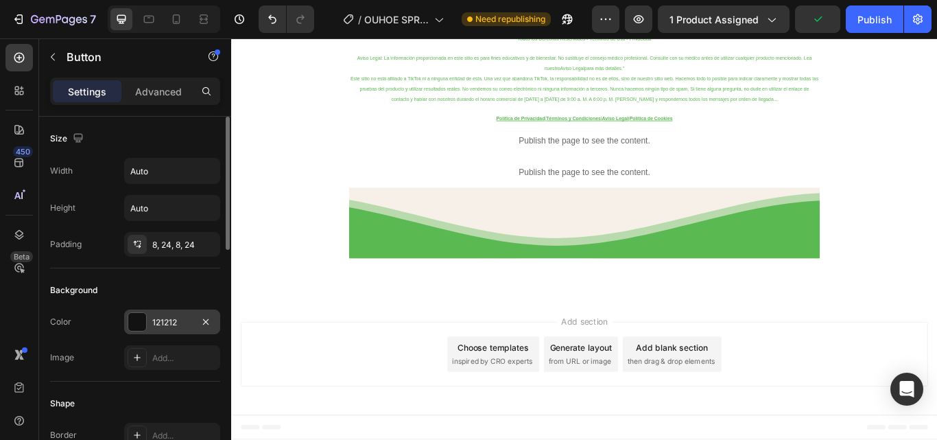
click at [138, 318] on div at bounding box center [137, 322] width 18 height 18
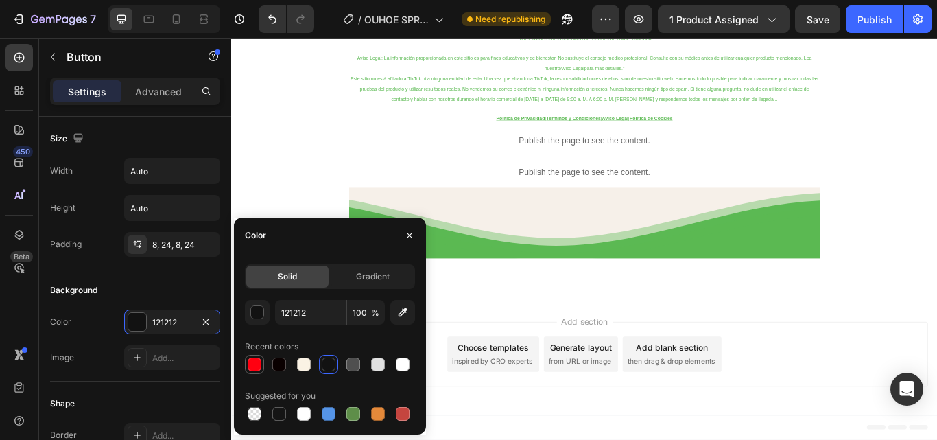
click at [251, 361] on div at bounding box center [255, 364] width 14 height 14
type input "FF0010"
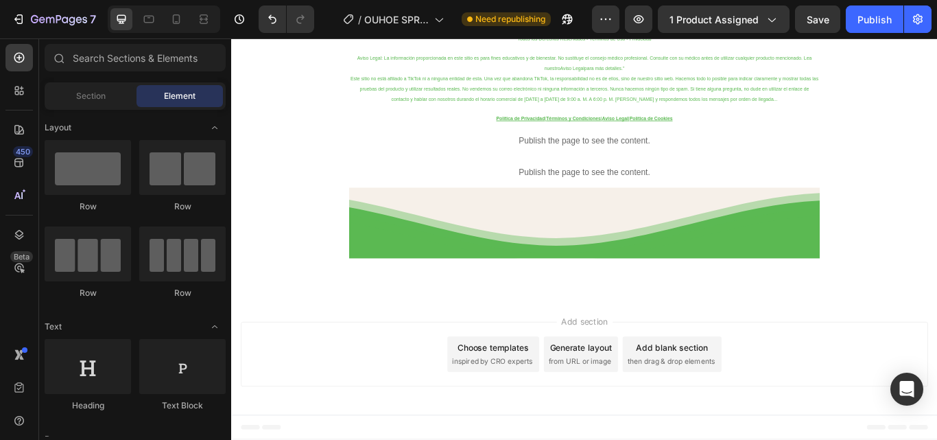
scroll to position [12643, 0]
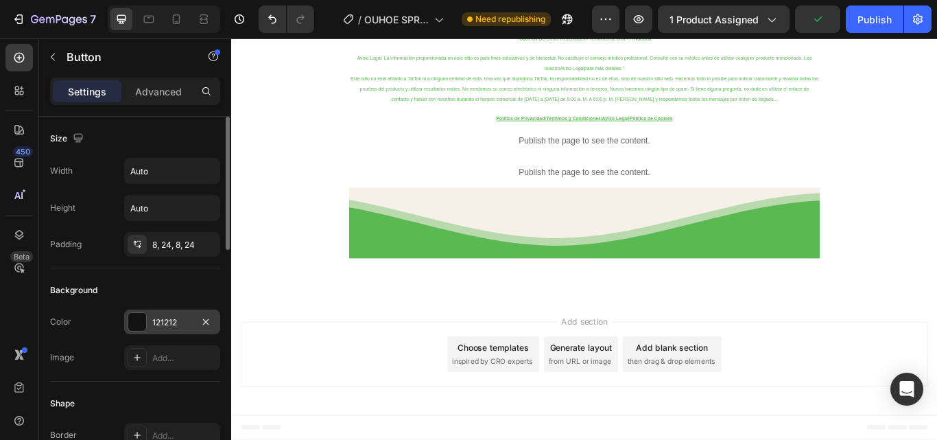
click at [149, 318] on div "121212" at bounding box center [172, 321] width 96 height 25
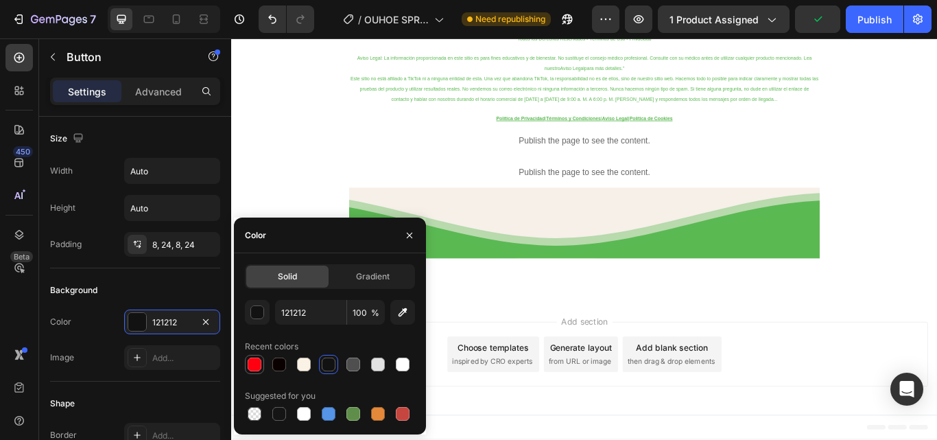
click at [256, 362] on div at bounding box center [255, 364] width 14 height 14
type input "FF0010"
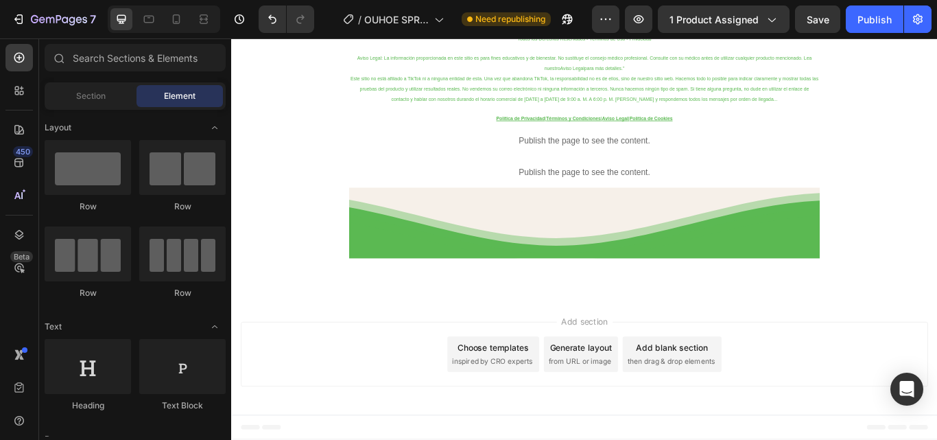
scroll to position [13703, 0]
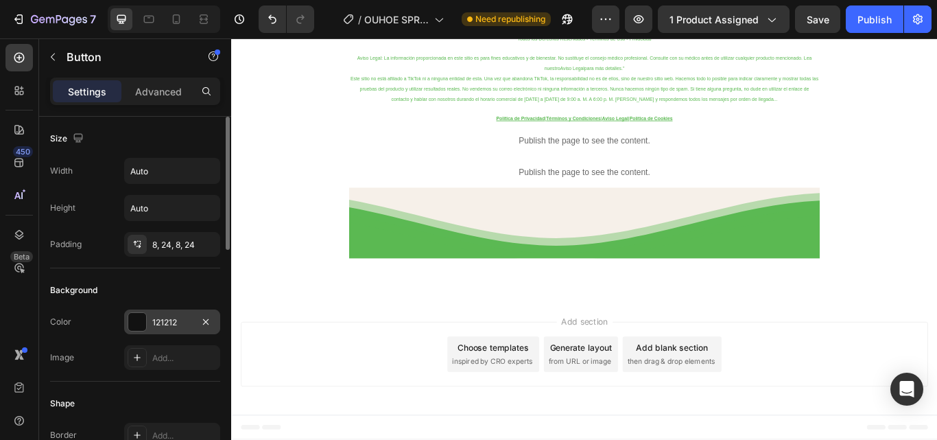
click at [134, 316] on div at bounding box center [137, 322] width 18 height 18
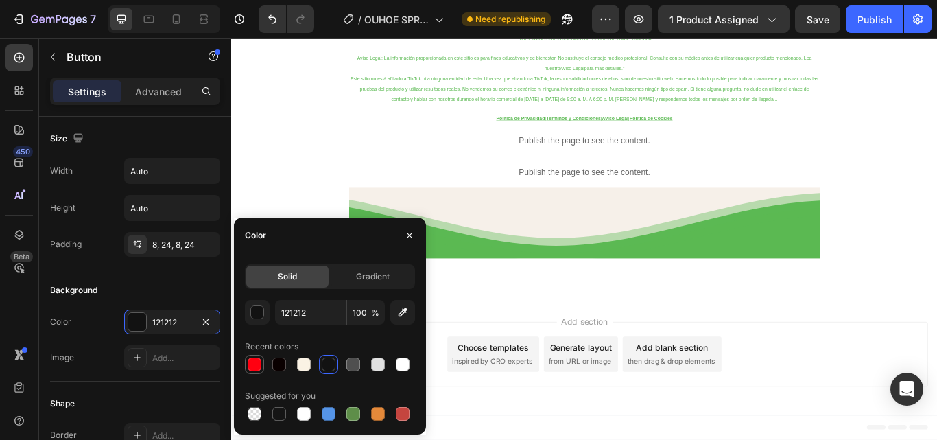
click at [259, 360] on div at bounding box center [255, 364] width 14 height 14
type input "FF0010"
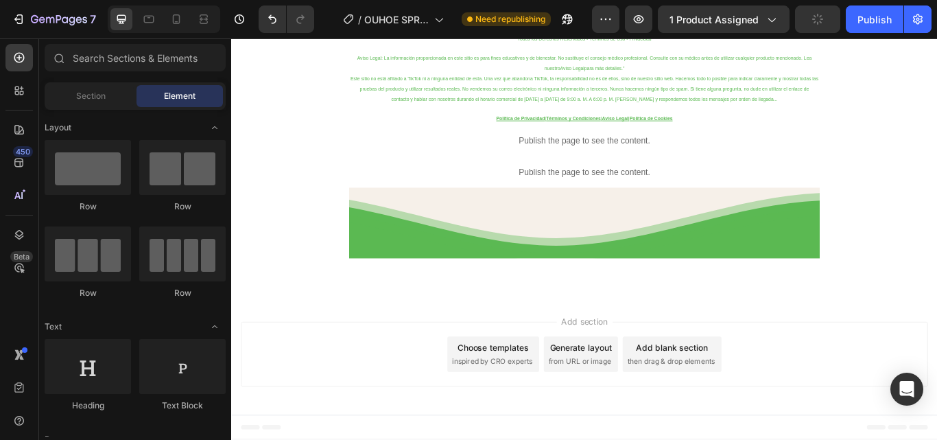
click at [872, 18] on div "Publish" at bounding box center [875, 19] width 34 height 14
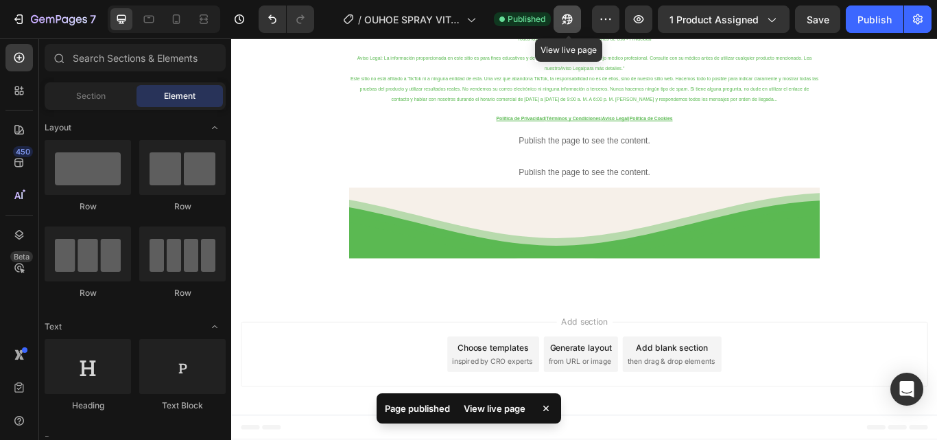
click at [562, 20] on icon "button" at bounding box center [568, 19] width 14 height 14
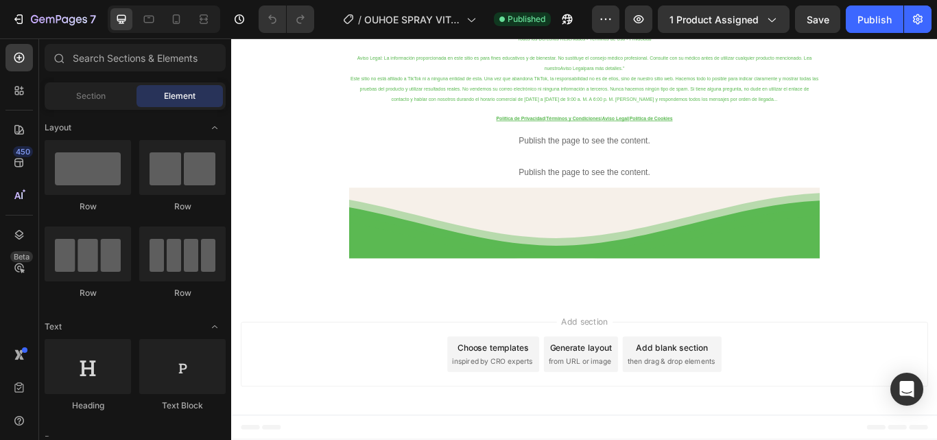
scroll to position [13836, 0]
click at [642, 190] on p "Publish the page to see the content." at bounding box center [642, 194] width 549 height 14
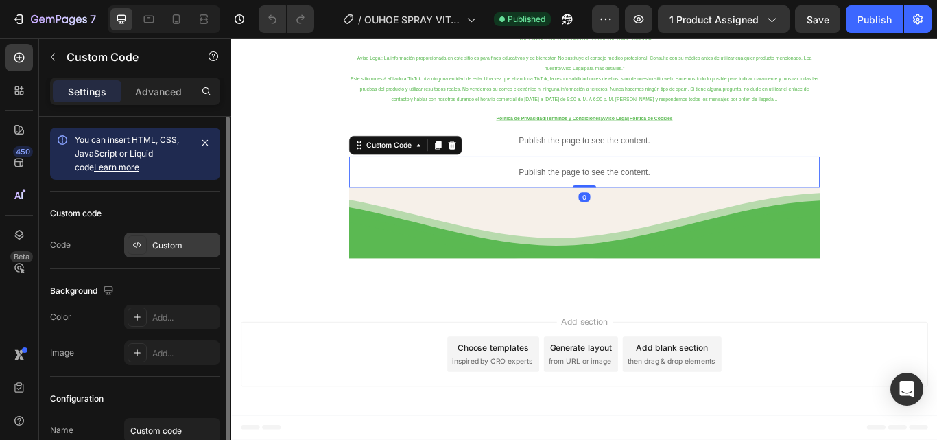
click at [173, 244] on div "Custom" at bounding box center [184, 245] width 64 height 12
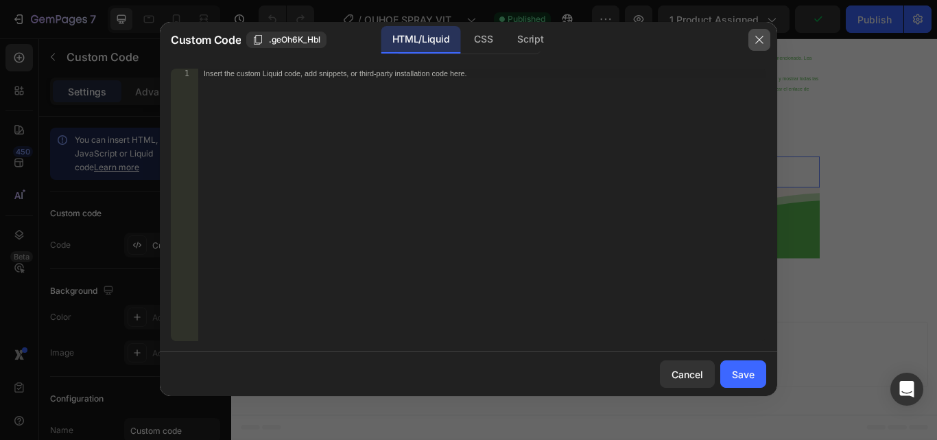
click at [768, 40] on button "button" at bounding box center [760, 40] width 22 height 22
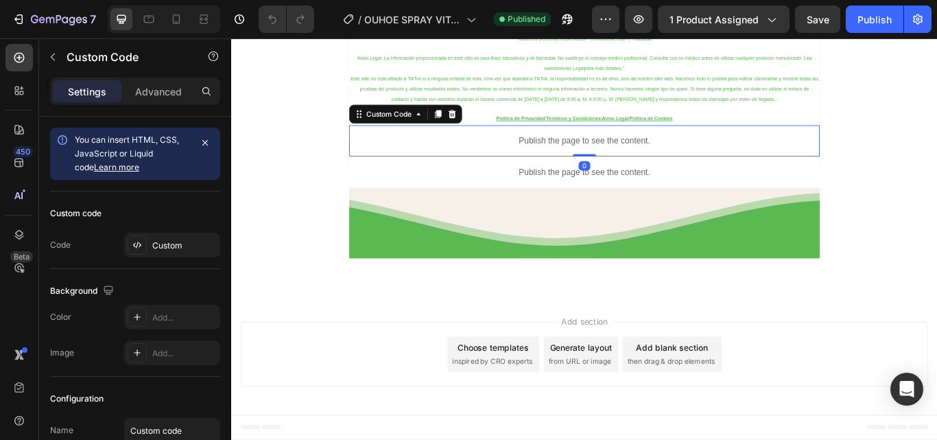
click at [659, 159] on p "Publish the page to see the content." at bounding box center [642, 158] width 549 height 14
click at [169, 250] on div "Custom" at bounding box center [184, 245] width 64 height 12
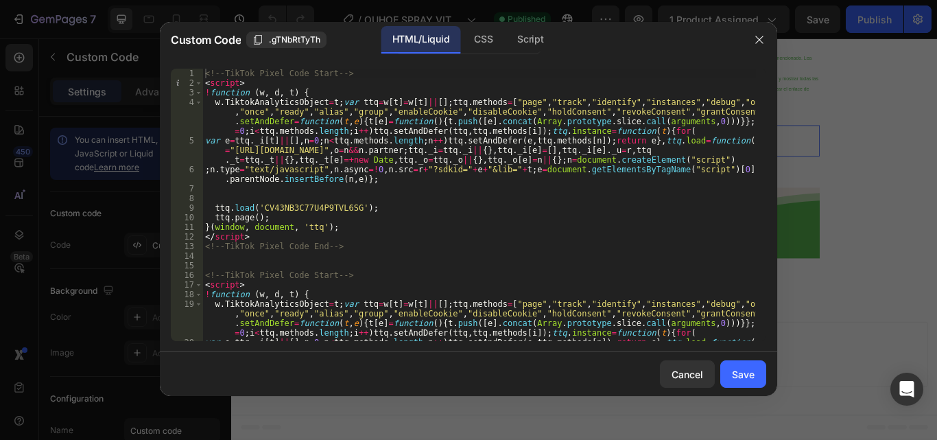
click at [423, 224] on div "<!-- TikTok Pixel Code Start --> < script > ! function ( w , d , t ) { w . Tikt…" at bounding box center [479, 224] width 554 height 311
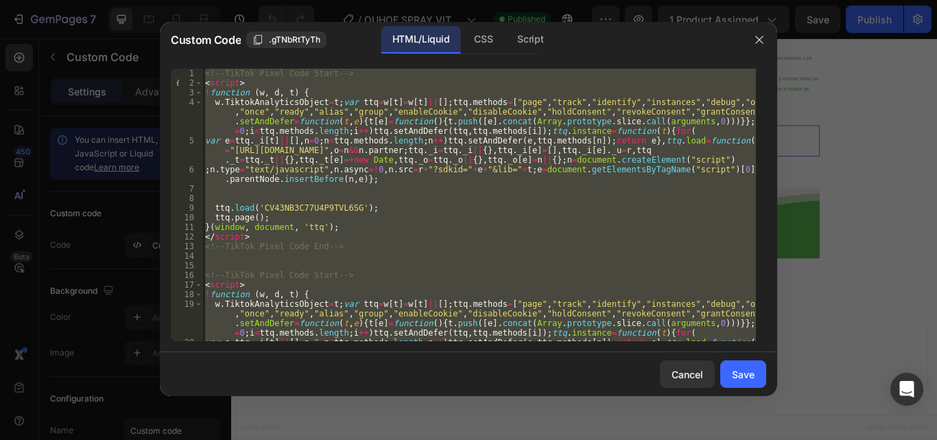
paste textarea
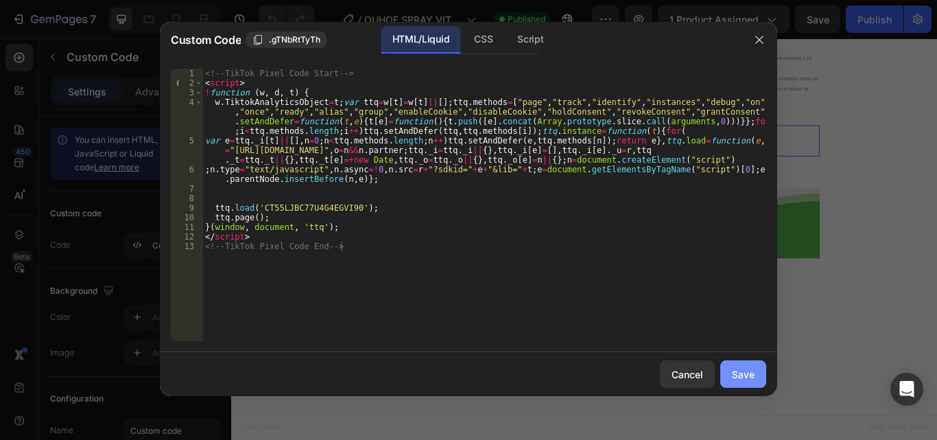
click at [753, 369] on div "Save" at bounding box center [743, 374] width 23 height 14
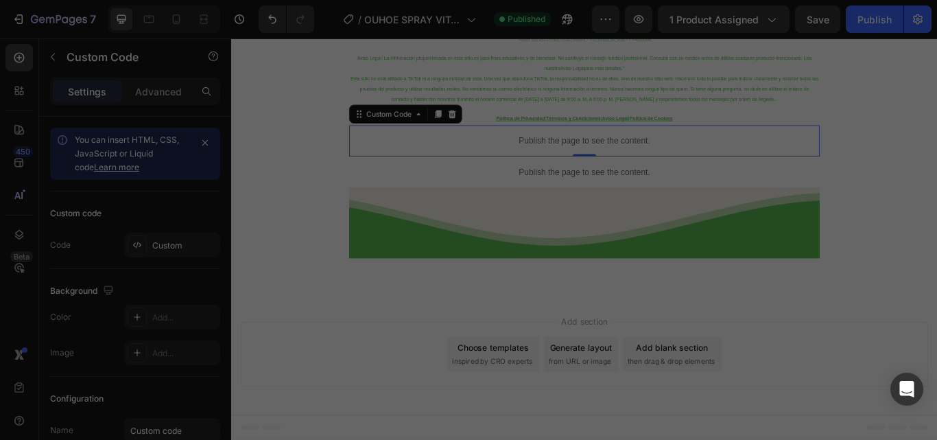
type textarea "</script> <!-- TikTok Pixel Code End -->"
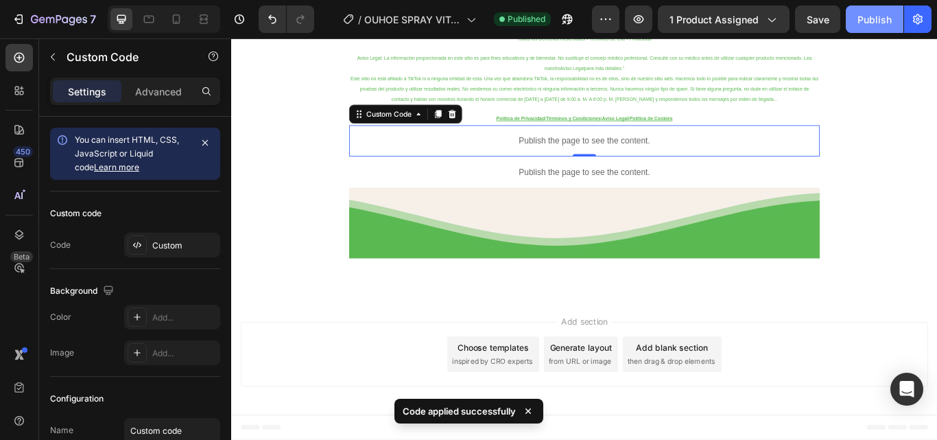
click at [875, 12] on div "Publish" at bounding box center [875, 19] width 34 height 14
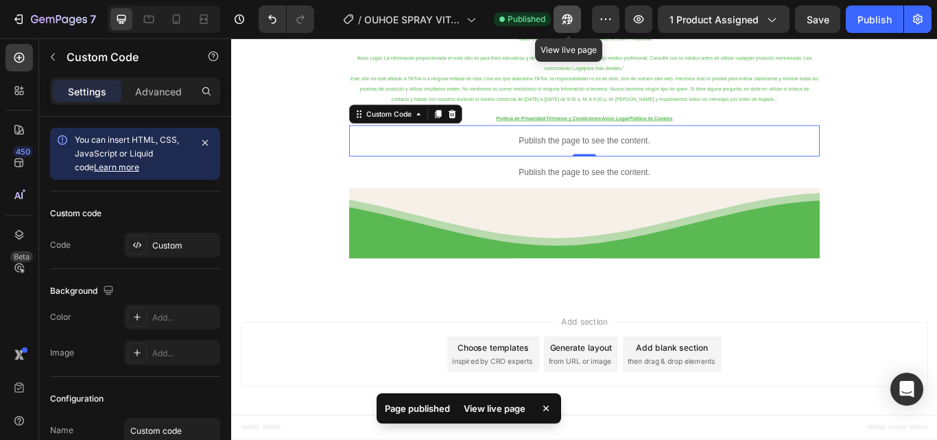
click at [574, 24] on icon "button" at bounding box center [568, 19] width 14 height 14
